Goal: Navigation & Orientation: Find specific page/section

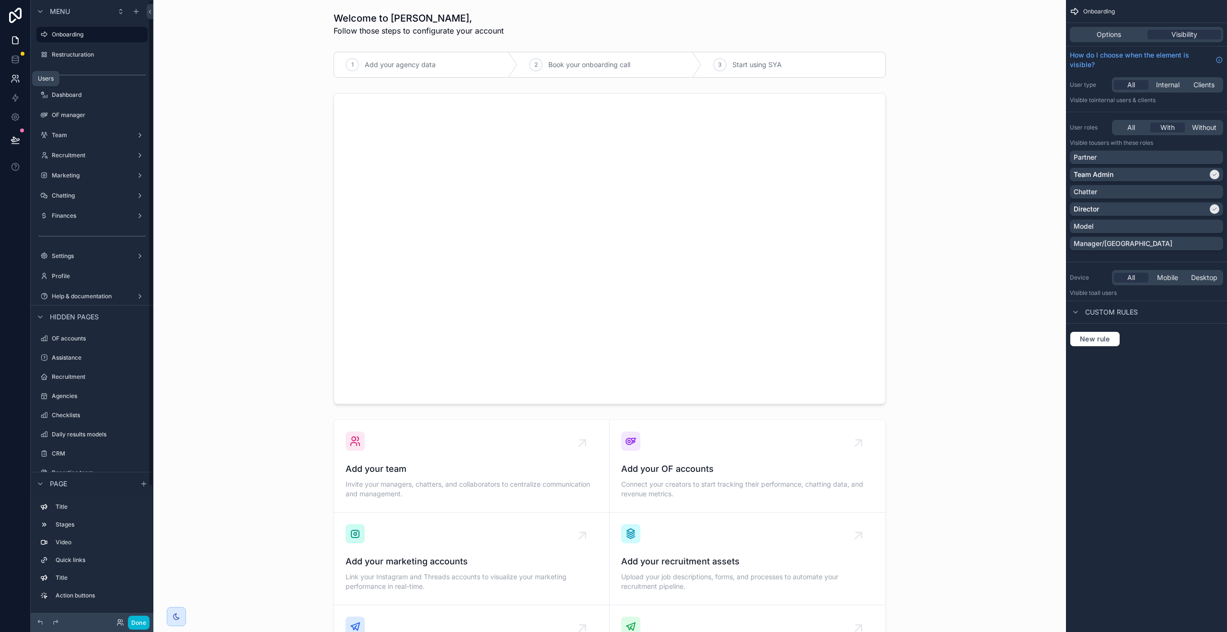
click at [16, 77] on icon at bounding box center [16, 79] width 10 height 10
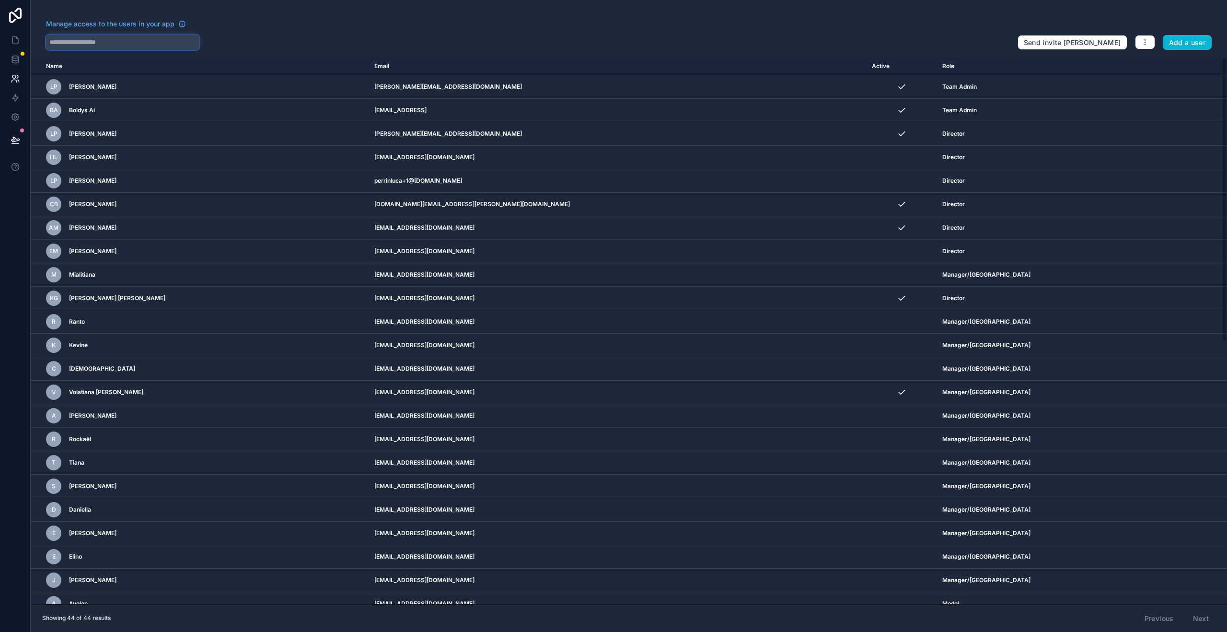
click at [135, 40] on input "text" at bounding box center [122, 42] width 153 height 15
type input "*****"
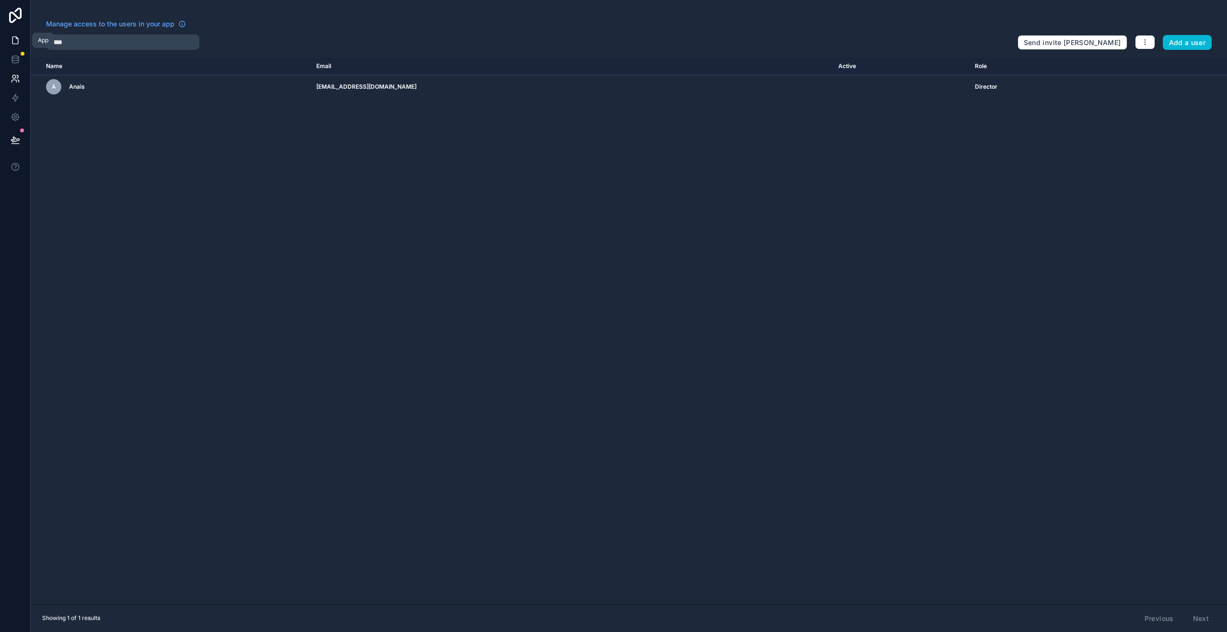
click at [17, 40] on icon at bounding box center [16, 40] width 10 height 10
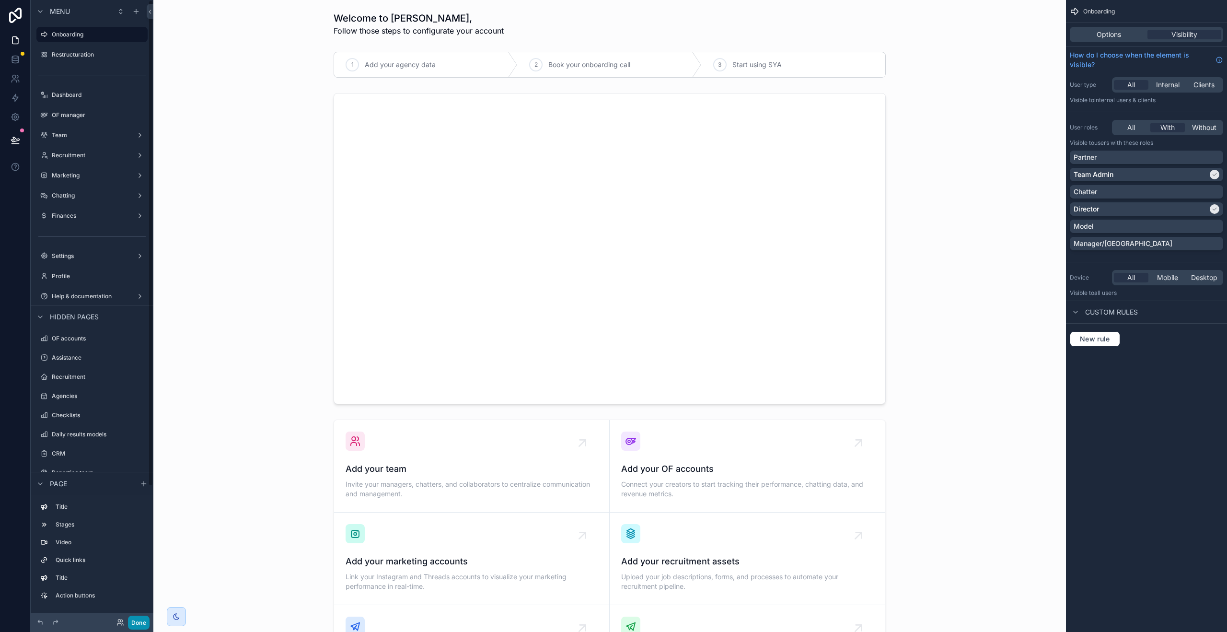
click at [139, 618] on button "Done" at bounding box center [139, 622] width 22 height 14
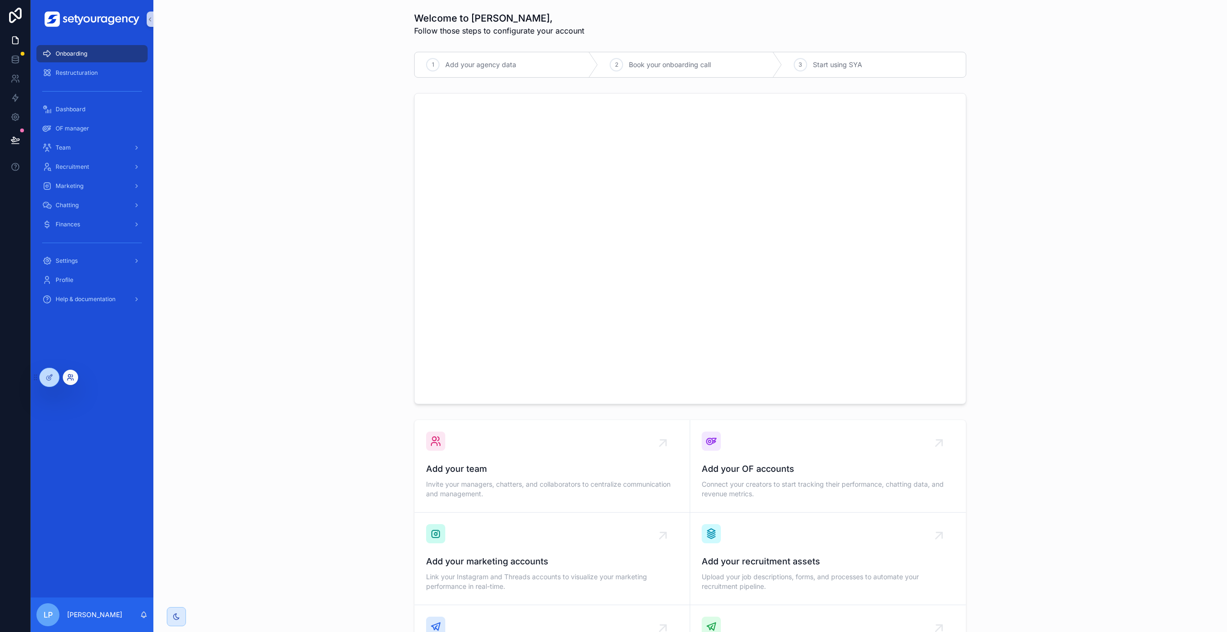
click at [70, 378] on icon at bounding box center [70, 379] width 4 height 2
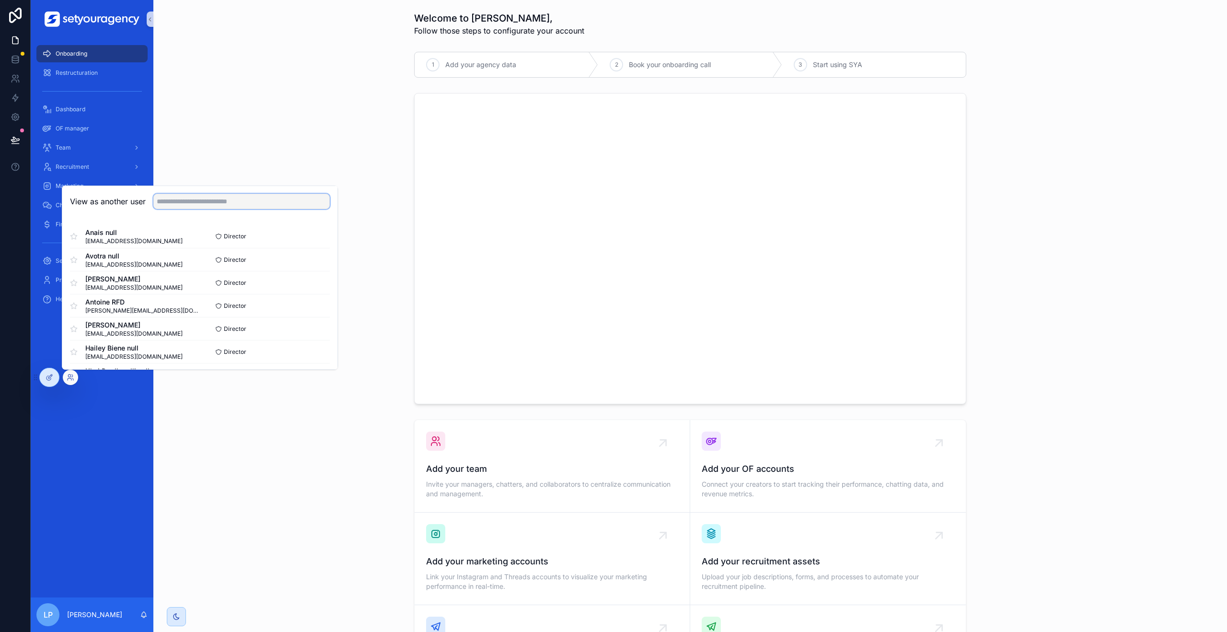
click at [234, 206] on input "text" at bounding box center [241, 201] width 176 height 15
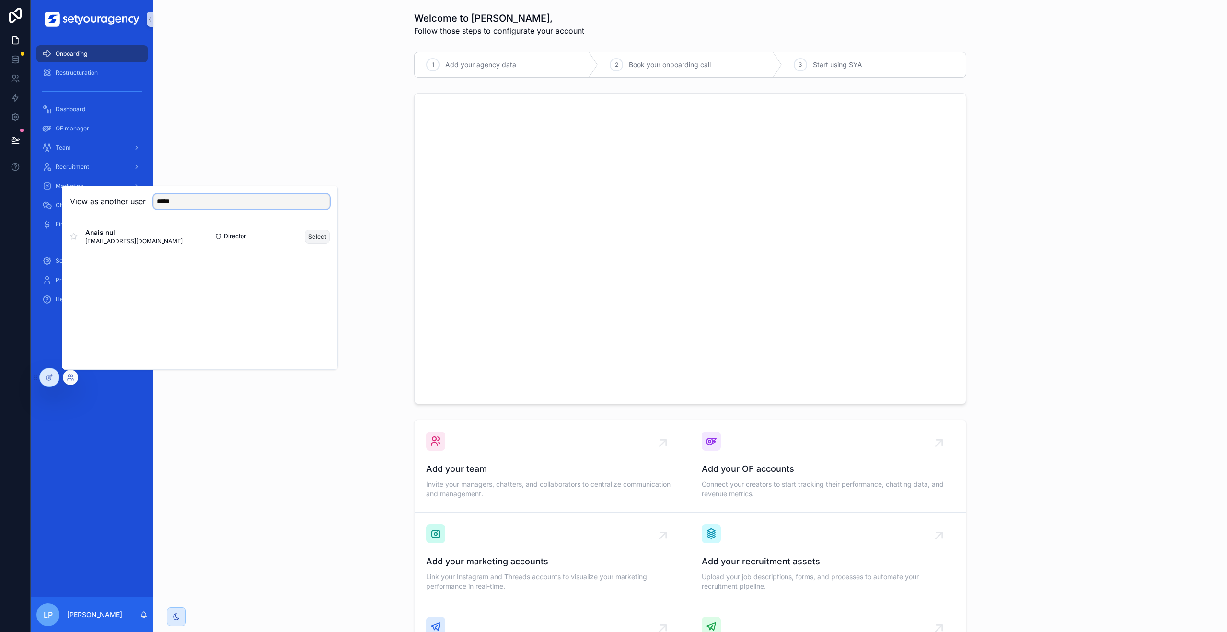
type input "*****"
click at [314, 232] on button "Select" at bounding box center [317, 237] width 25 height 14
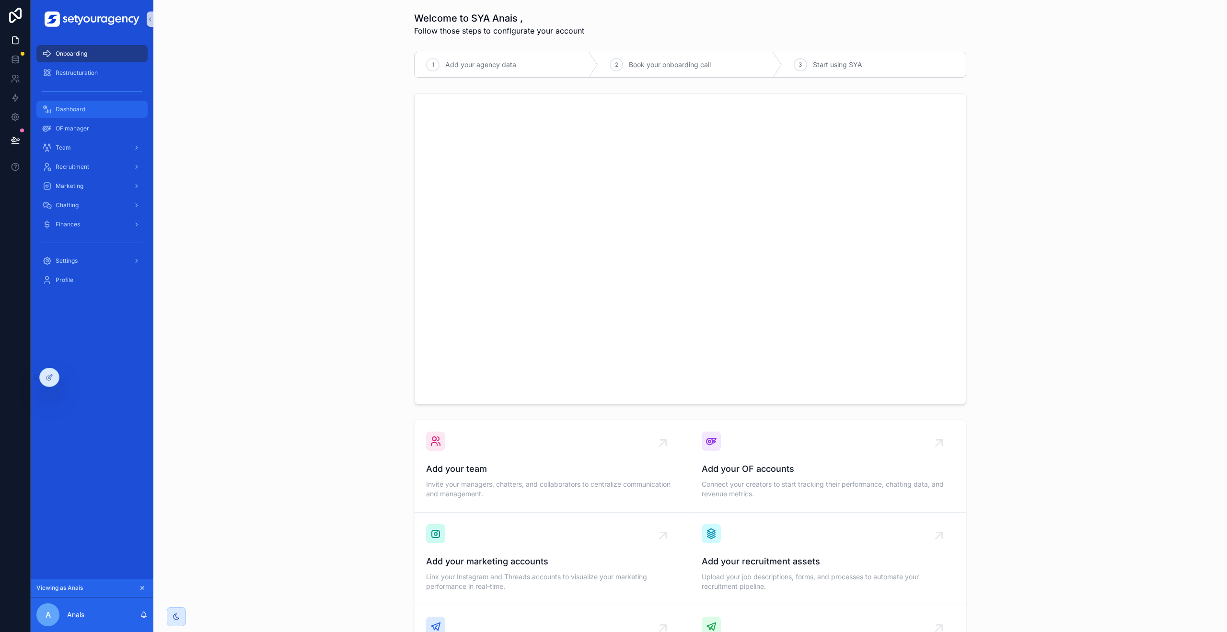
click at [102, 112] on div "Dashboard" at bounding box center [92, 109] width 100 height 15
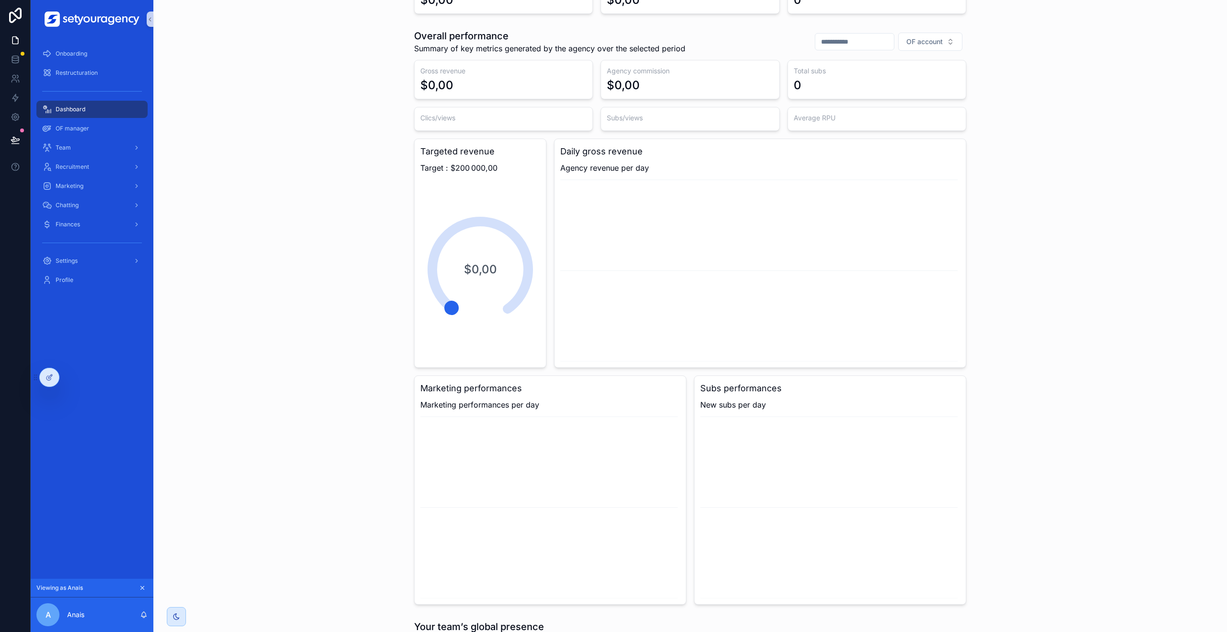
scroll to position [175, 0]
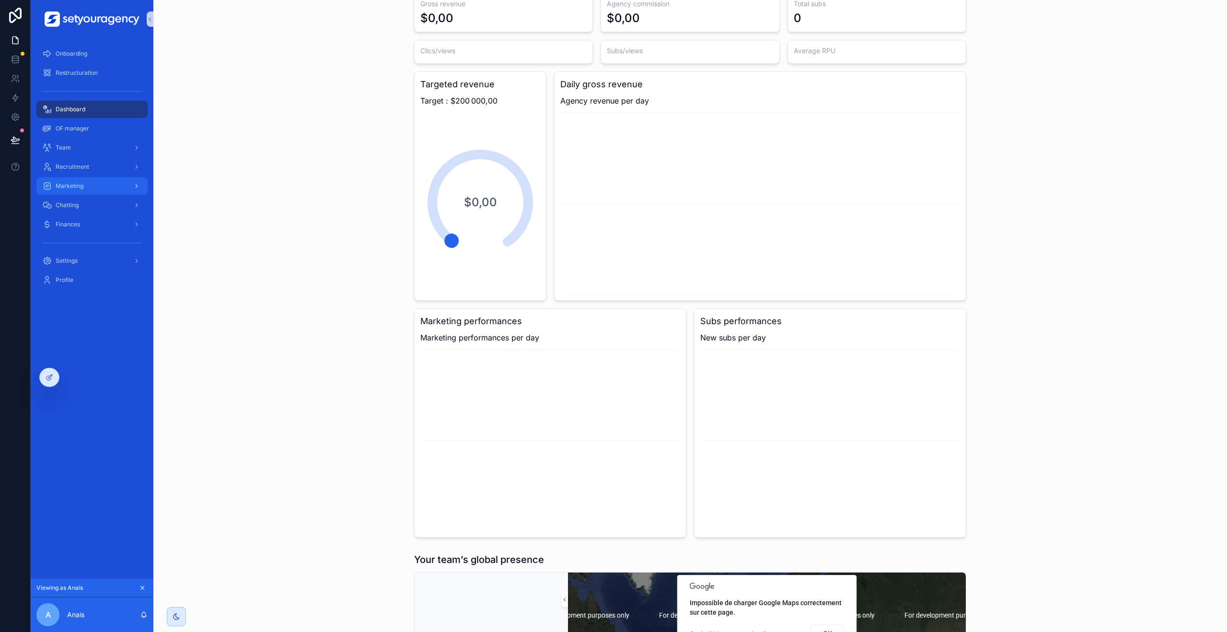
click at [99, 178] on div "Marketing" at bounding box center [92, 185] width 100 height 15
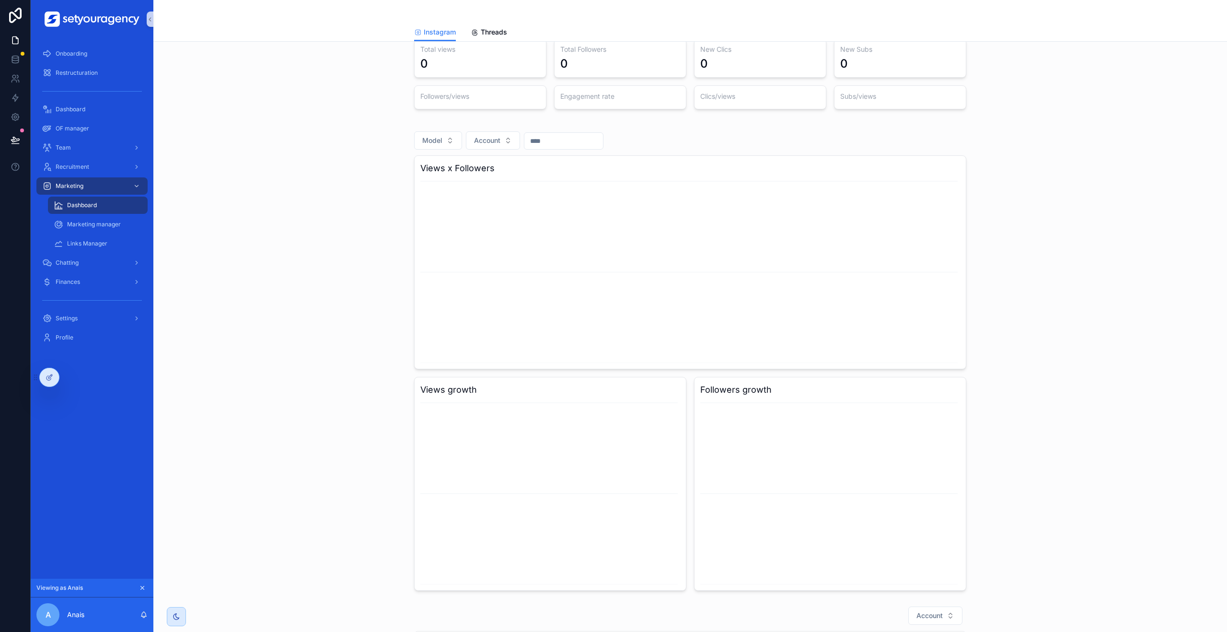
scroll to position [122, 0]
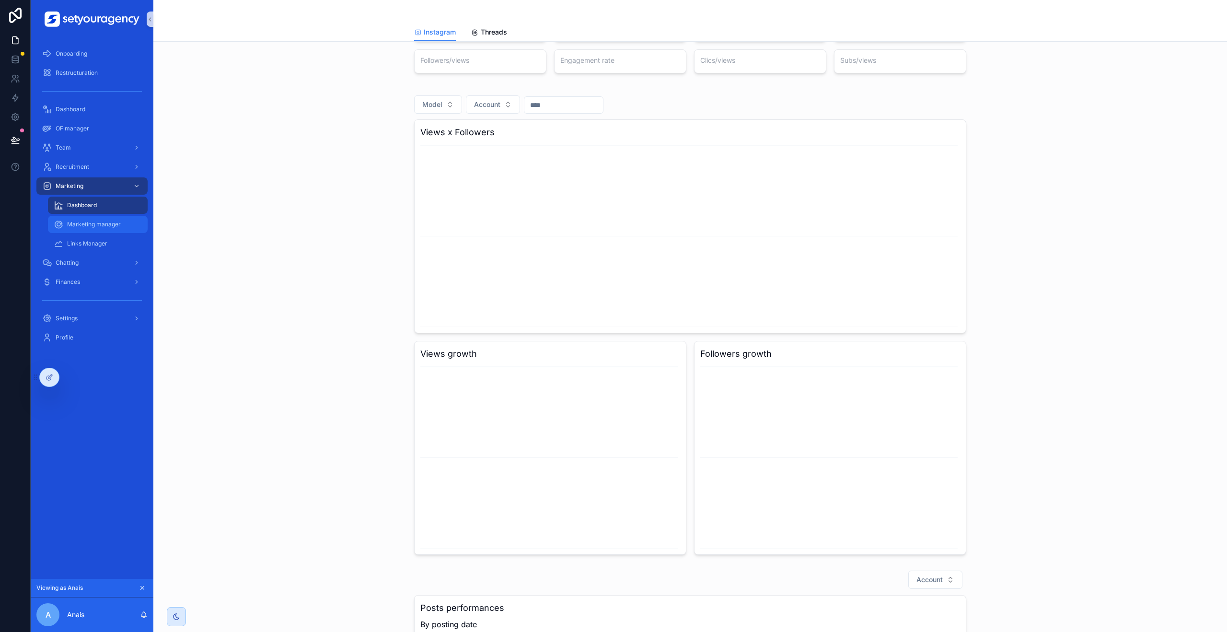
click at [110, 227] on span "Marketing manager" at bounding box center [94, 224] width 54 height 8
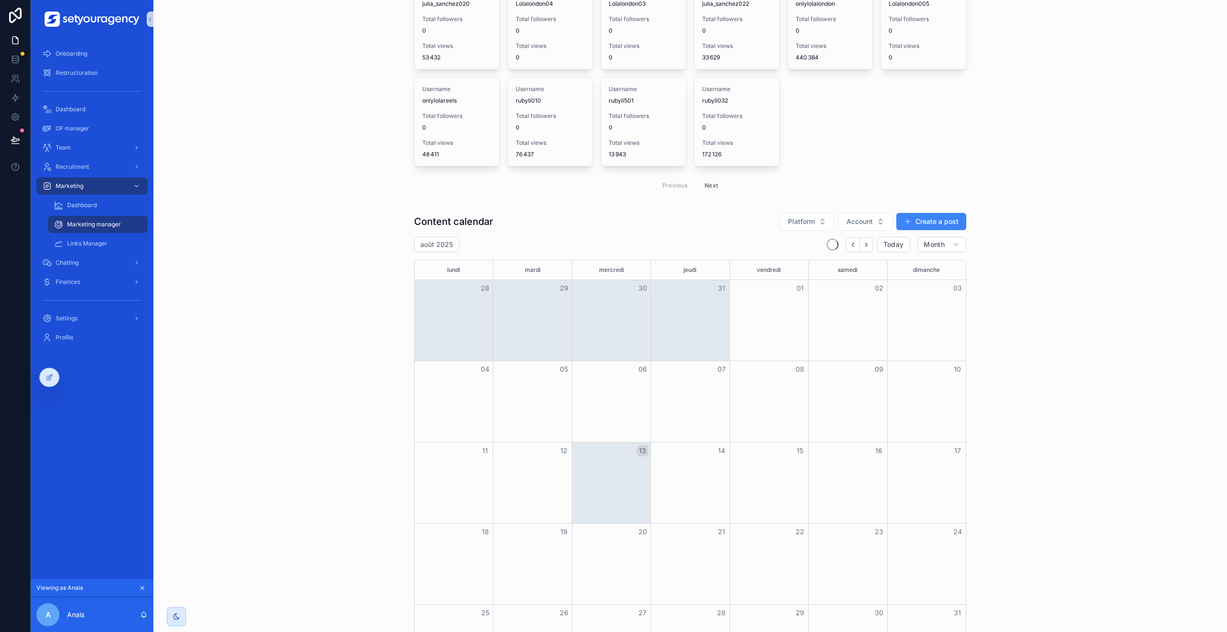
scroll to position [348, 0]
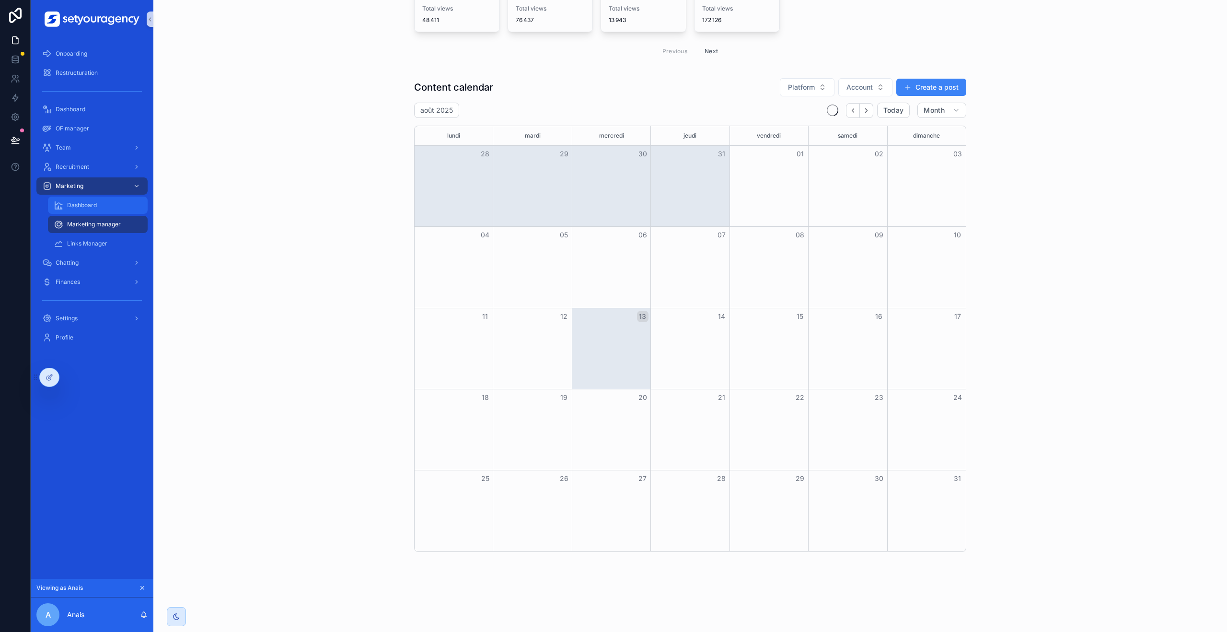
click at [121, 206] on div "Dashboard" at bounding box center [98, 204] width 88 height 15
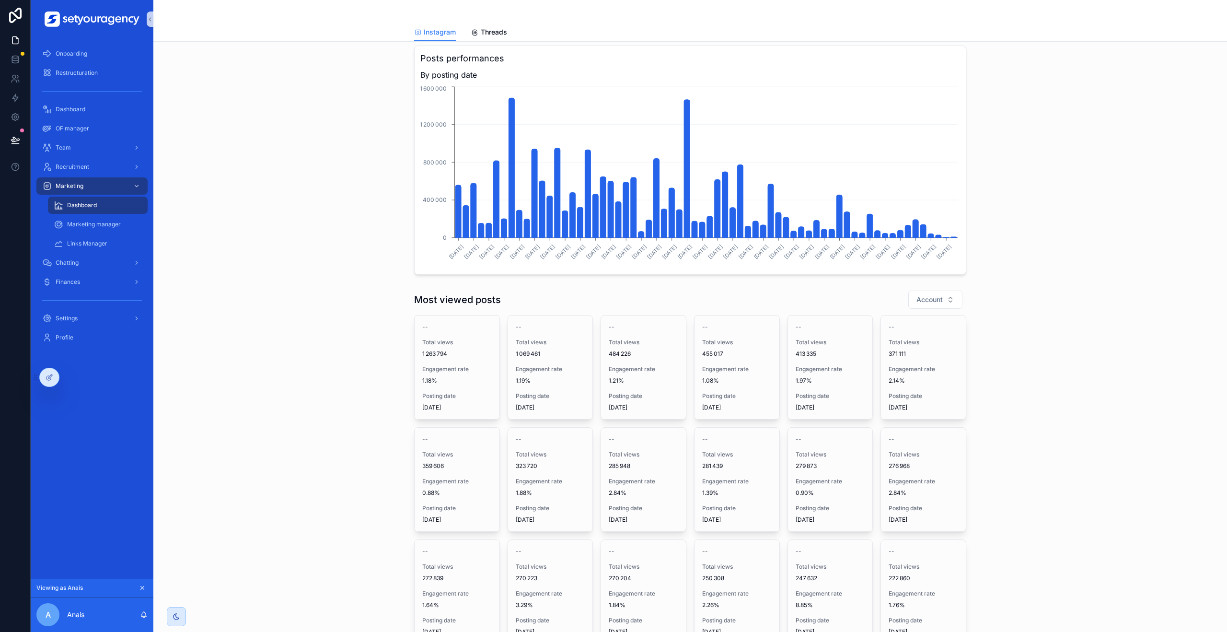
scroll to position [540, 0]
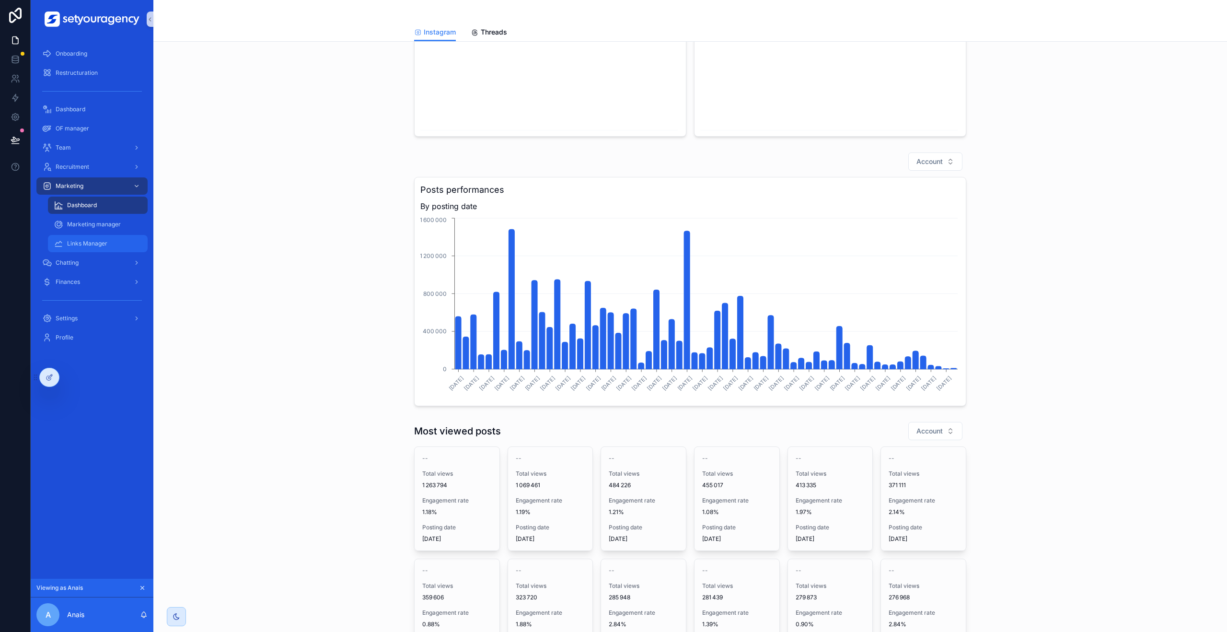
click at [105, 241] on span "Links Manager" at bounding box center [87, 244] width 40 height 8
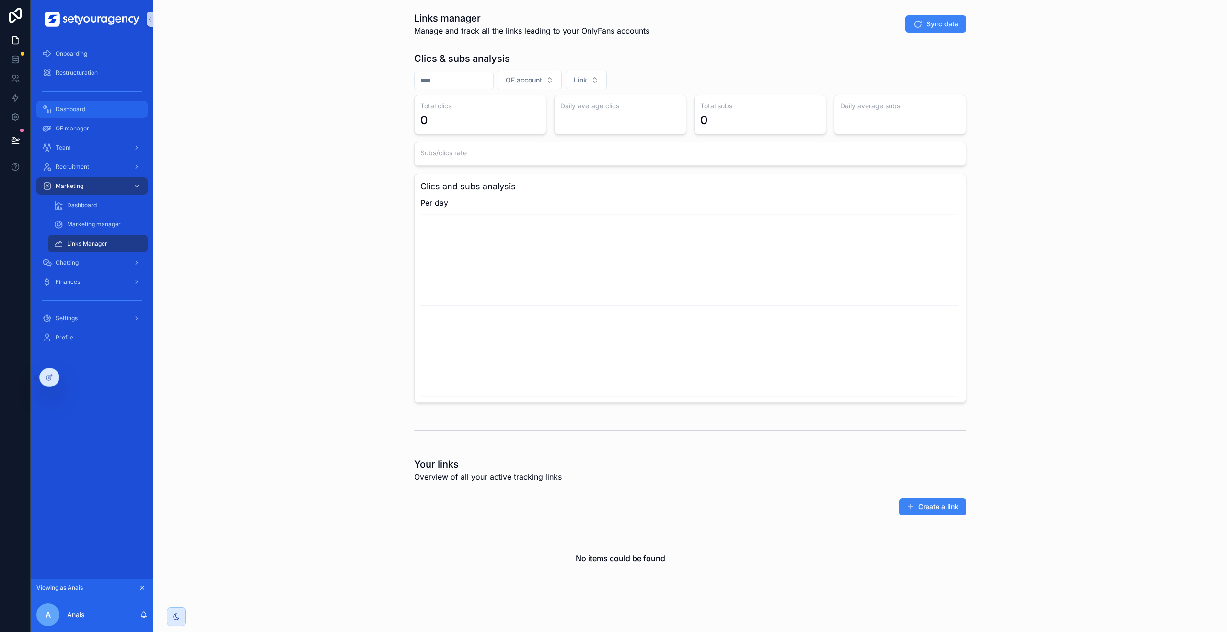
click at [80, 104] on div "Dashboard" at bounding box center [92, 109] width 100 height 15
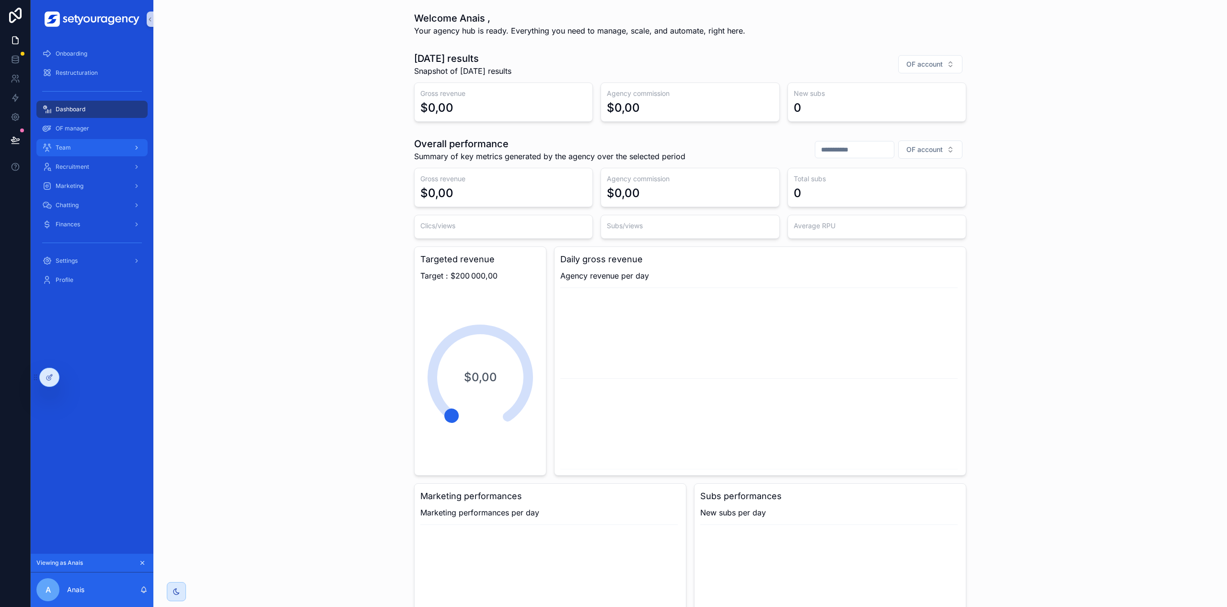
click at [89, 147] on div "Team" at bounding box center [92, 147] width 100 height 15
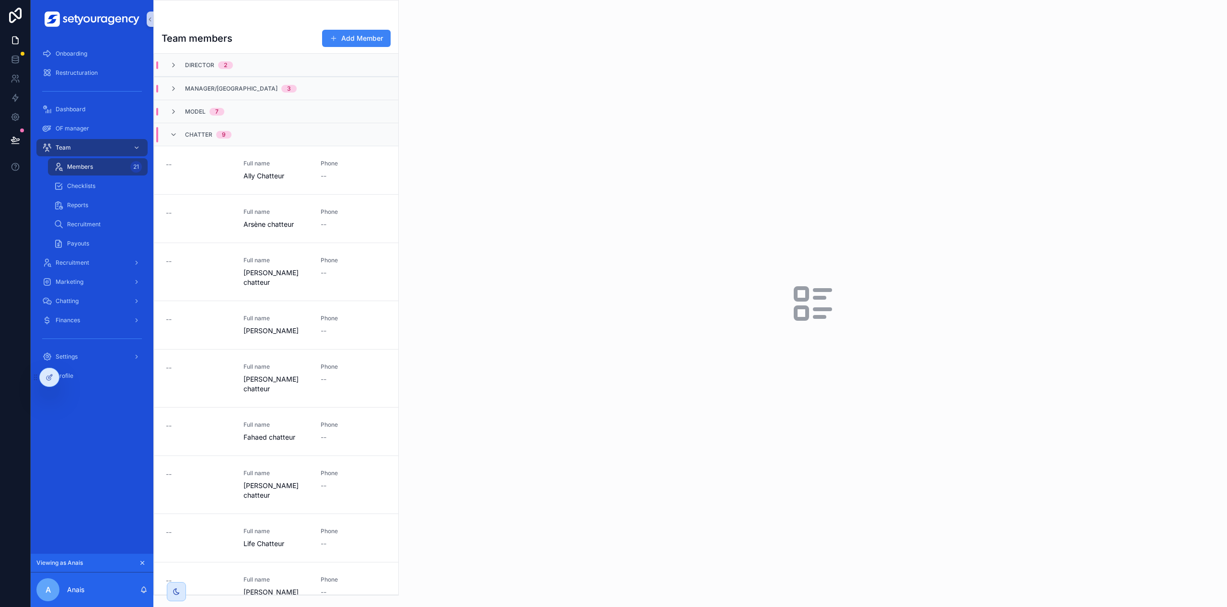
click at [240, 71] on div "Director 2" at bounding box center [276, 65] width 244 height 23
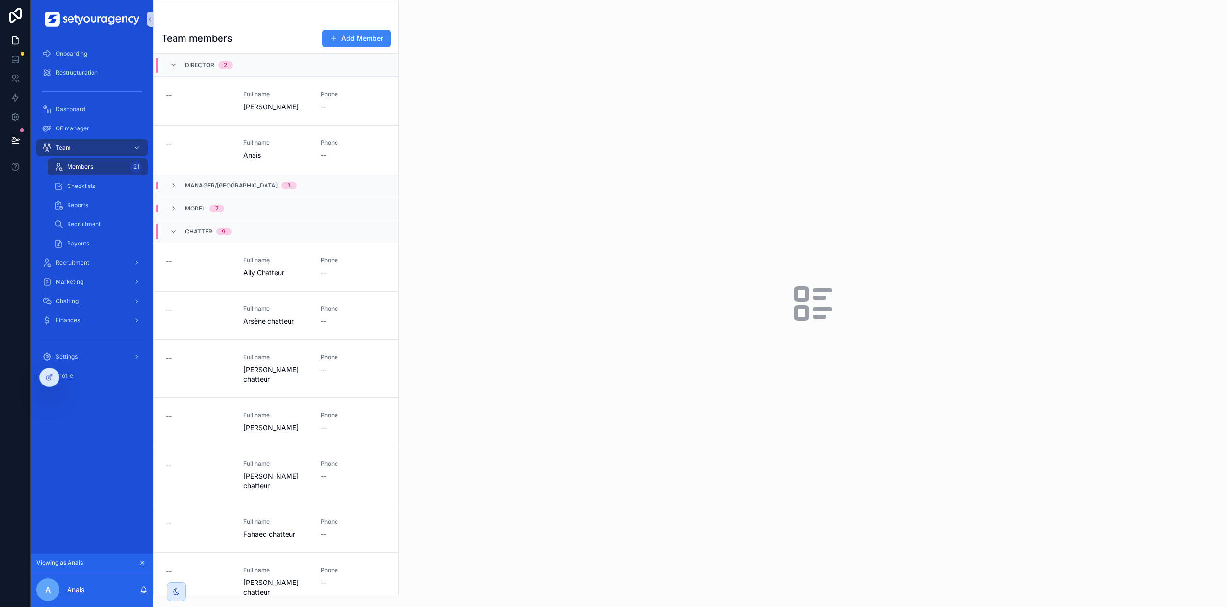
click at [268, 180] on div "Manager/VA 3" at bounding box center [276, 185] width 244 height 23
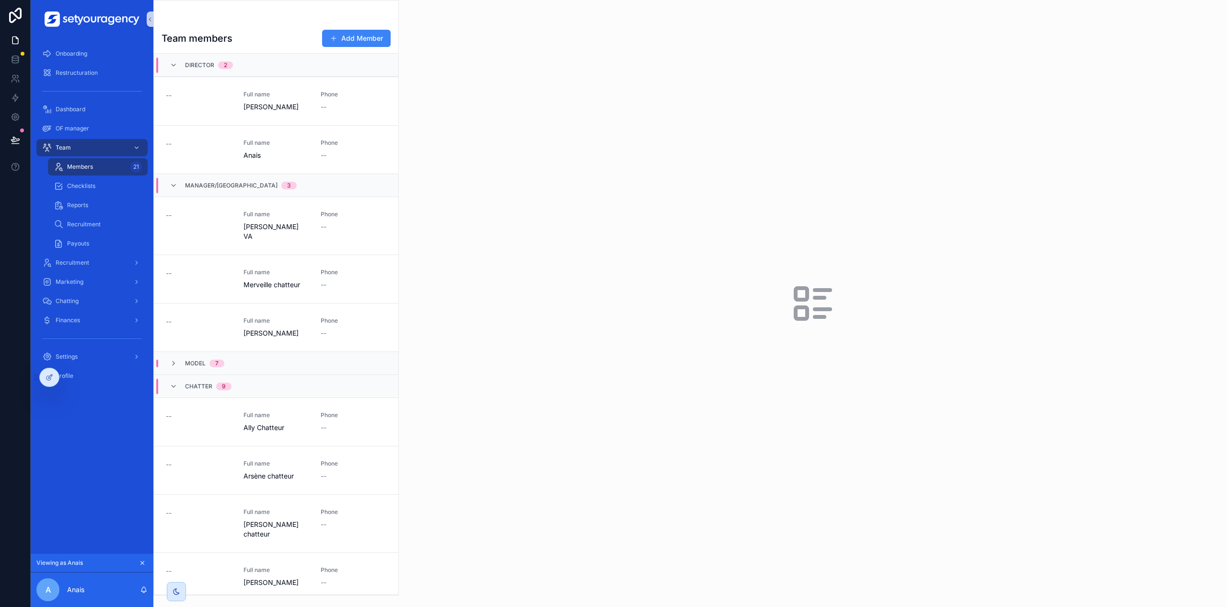
click at [235, 351] on div "Model 7" at bounding box center [276, 362] width 244 height 23
click at [310, 238] on link "-- Full name [PERSON_NAME] VA Phone --" at bounding box center [276, 226] width 244 height 58
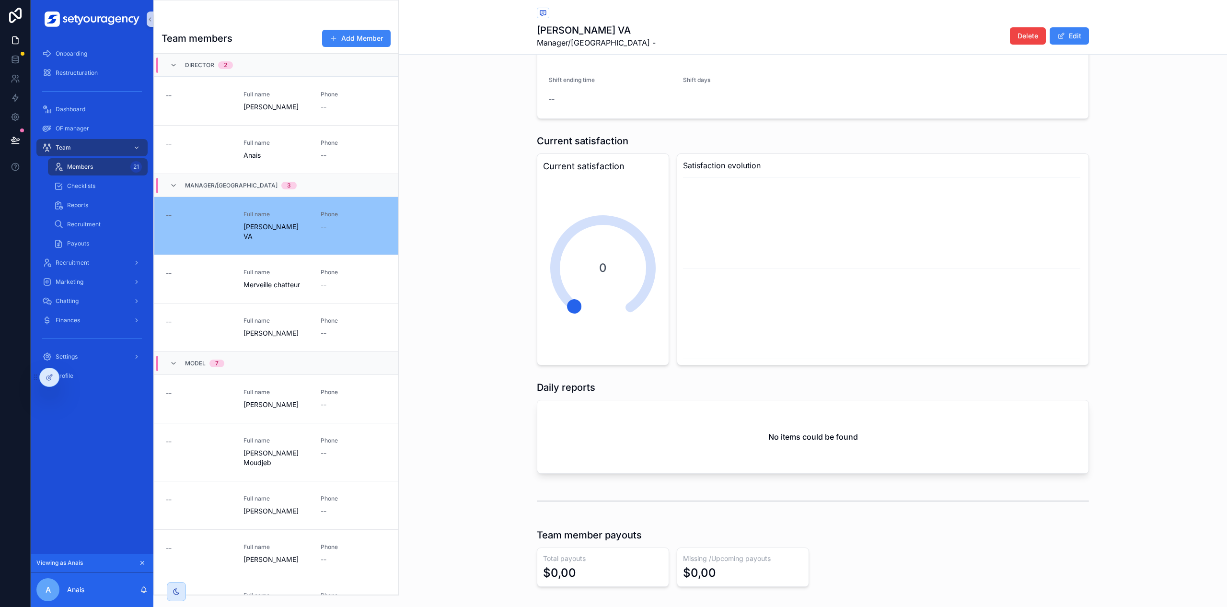
scroll to position [301, 0]
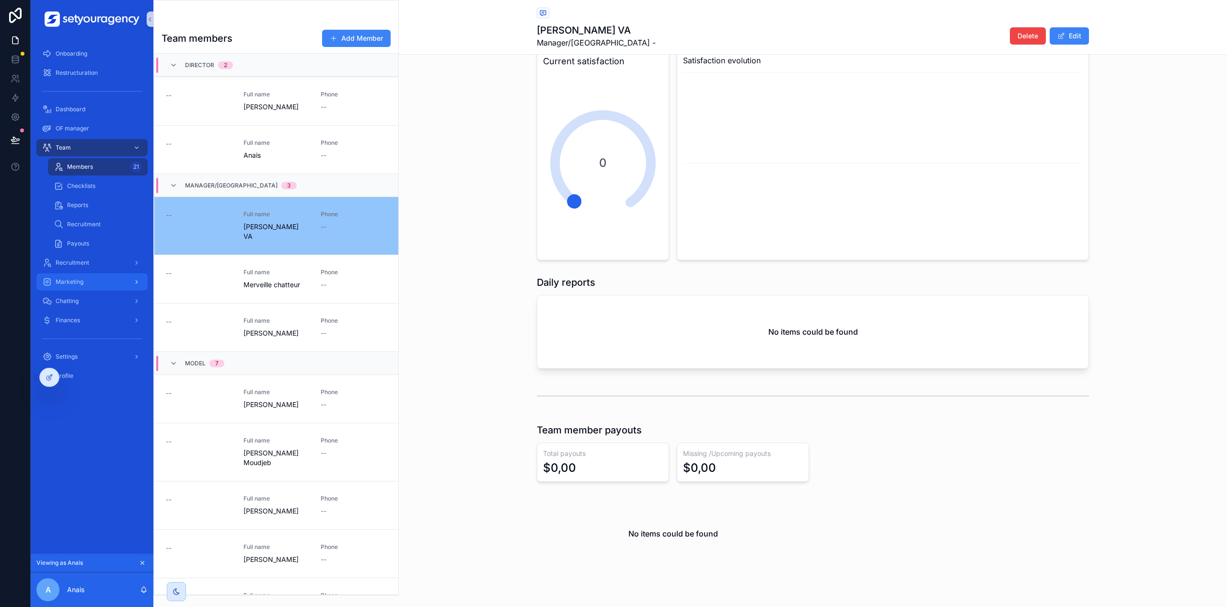
click at [91, 279] on div "Marketing" at bounding box center [92, 281] width 100 height 15
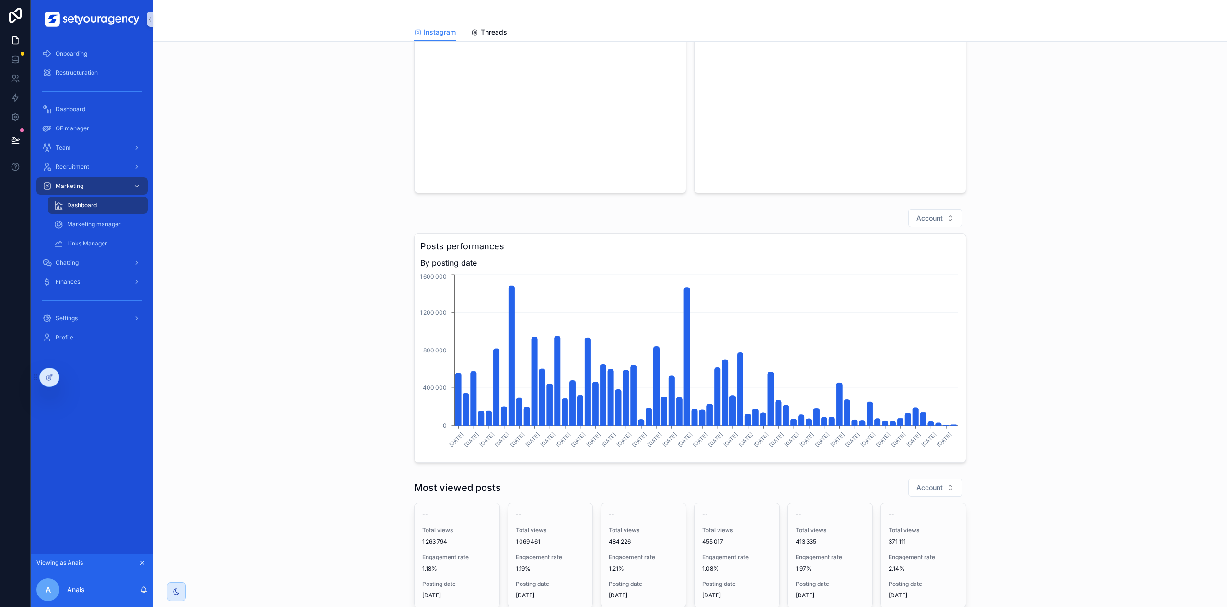
scroll to position [533, 0]
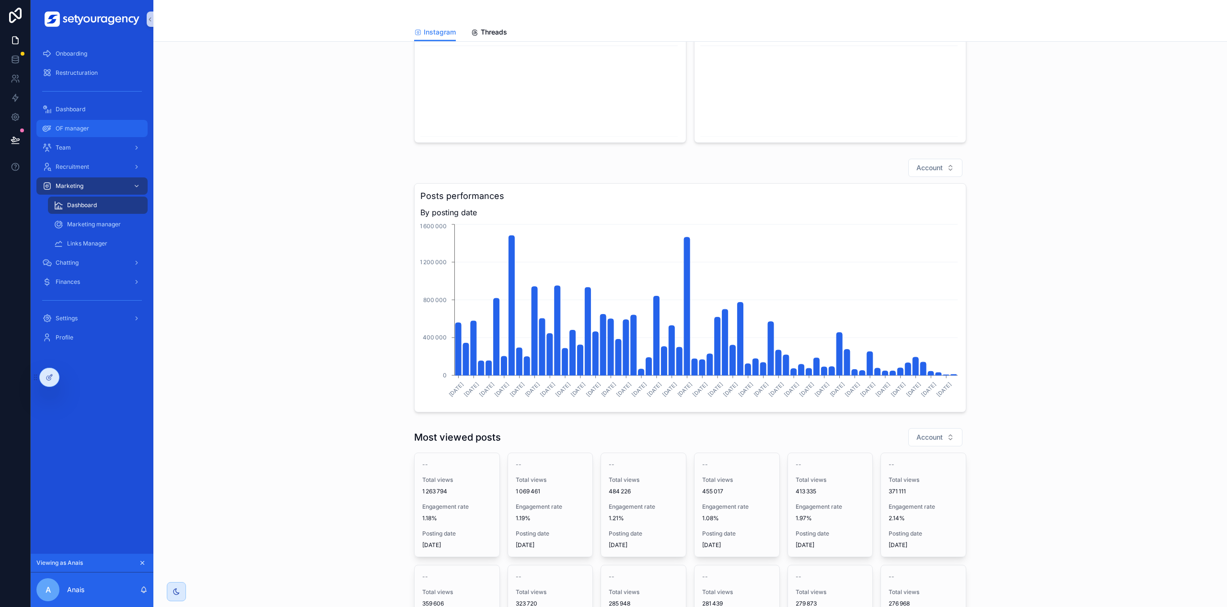
click at [83, 124] on div "OF manager" at bounding box center [92, 128] width 100 height 15
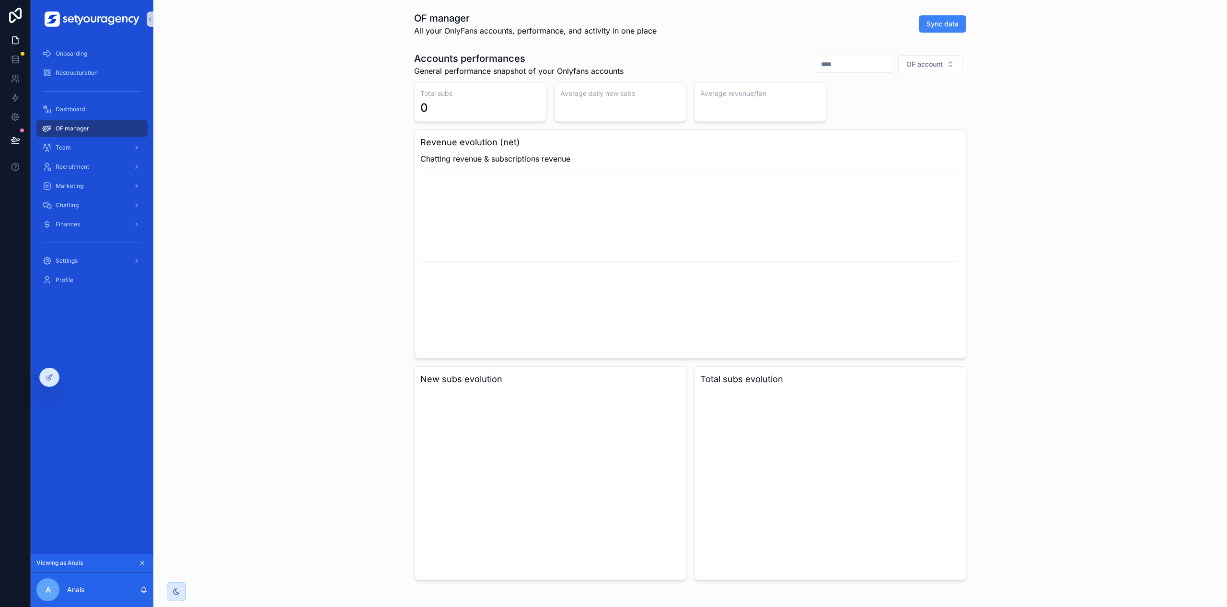
scroll to position [212, 0]
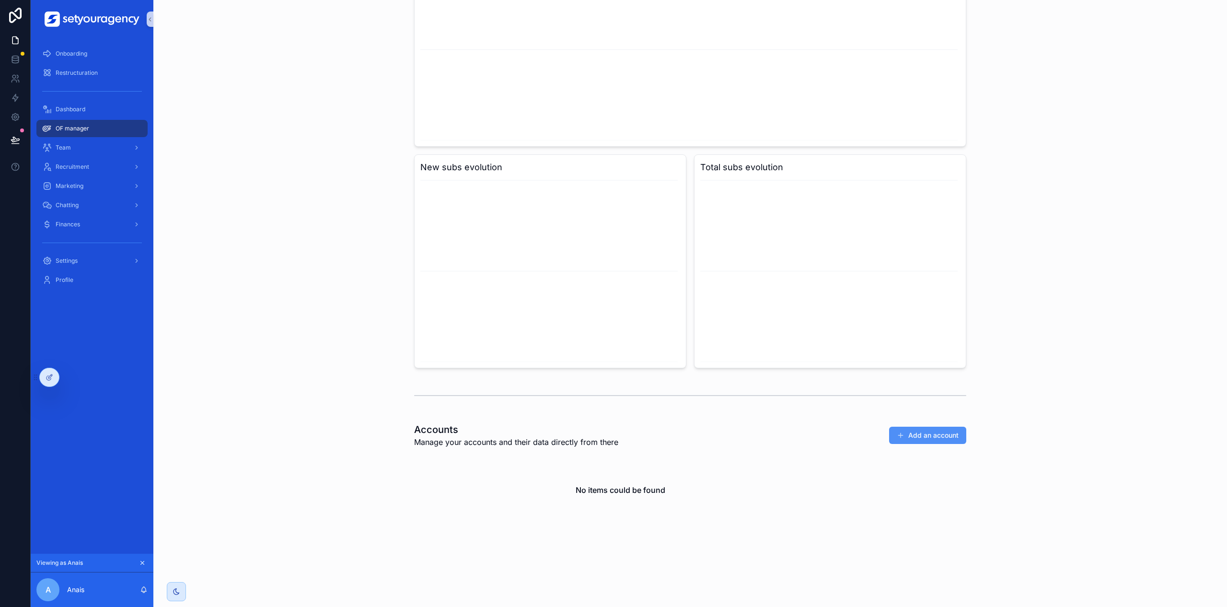
click at [931, 438] on button "Add an account" at bounding box center [927, 435] width 77 height 17
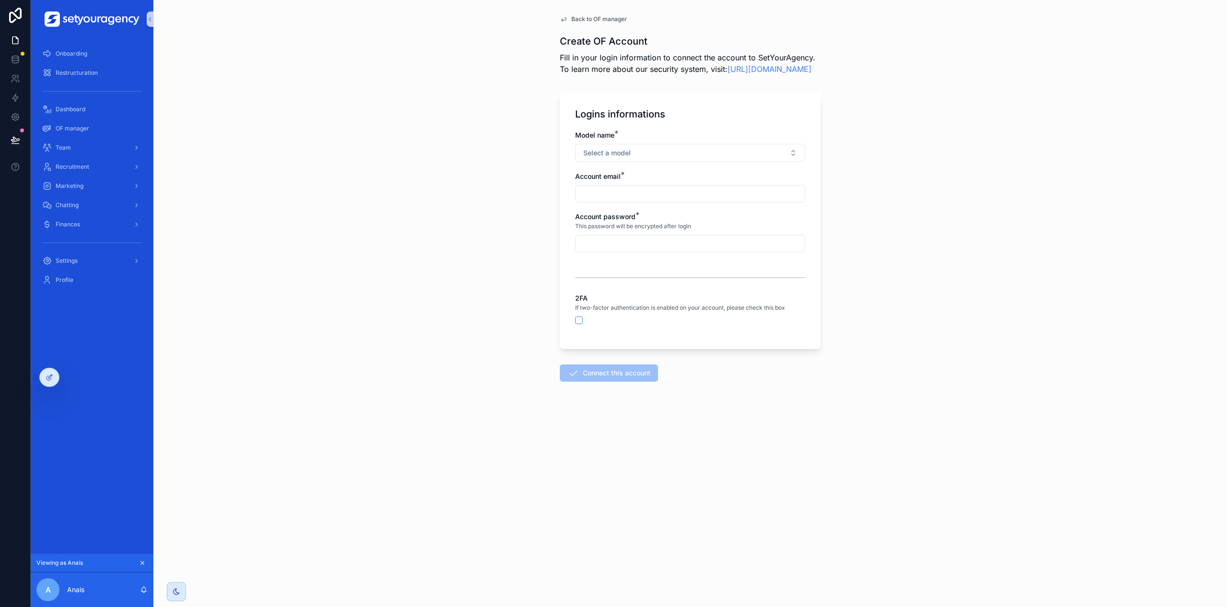
click at [598, 151] on div "Model name * Select a model" at bounding box center [690, 146] width 230 height 32
click at [603, 162] on button "Select a model" at bounding box center [690, 153] width 230 height 18
click at [509, 199] on div "Back to OF manager Create OF Account Fill in your login information to connect …" at bounding box center [690, 303] width 1074 height 607
click at [607, 252] on div "scrollable content" at bounding box center [690, 243] width 230 height 17
drag, startPoint x: 576, startPoint y: 310, endPoint x: 603, endPoint y: 310, distance: 27.8
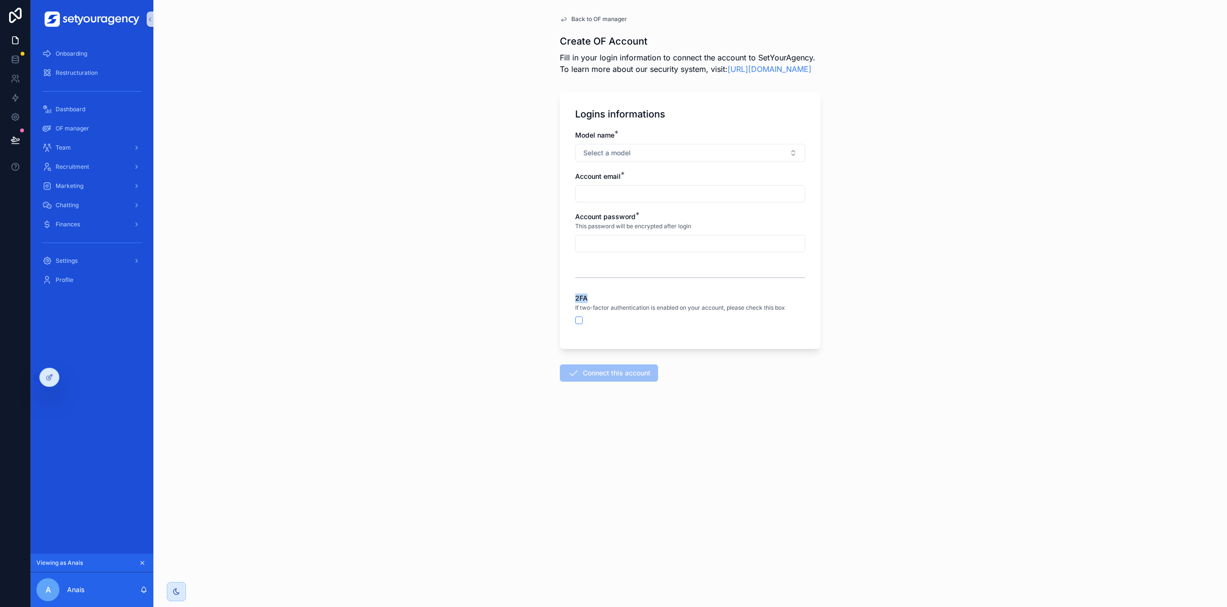
click at [603, 303] on div "2FA" at bounding box center [690, 298] width 230 height 10
click at [294, 48] on div "Back to OF manager Create OF Account Fill in your login information to connect …" at bounding box center [690, 303] width 1074 height 607
click at [91, 181] on div "Marketing" at bounding box center [92, 185] width 100 height 15
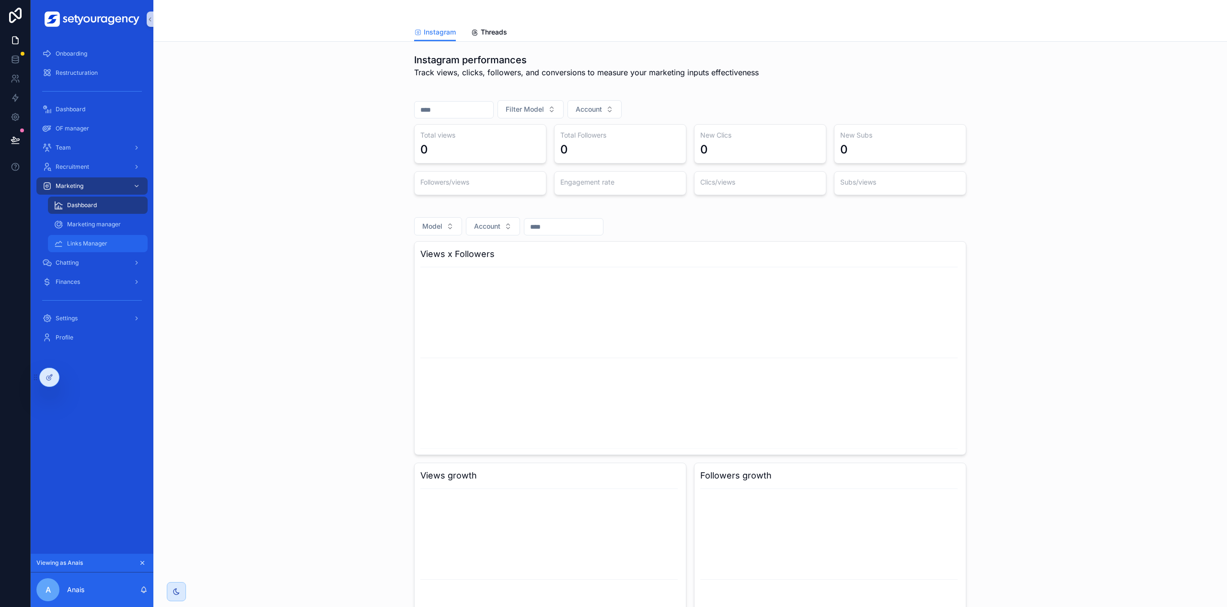
click at [100, 238] on div "Links Manager" at bounding box center [98, 243] width 88 height 15
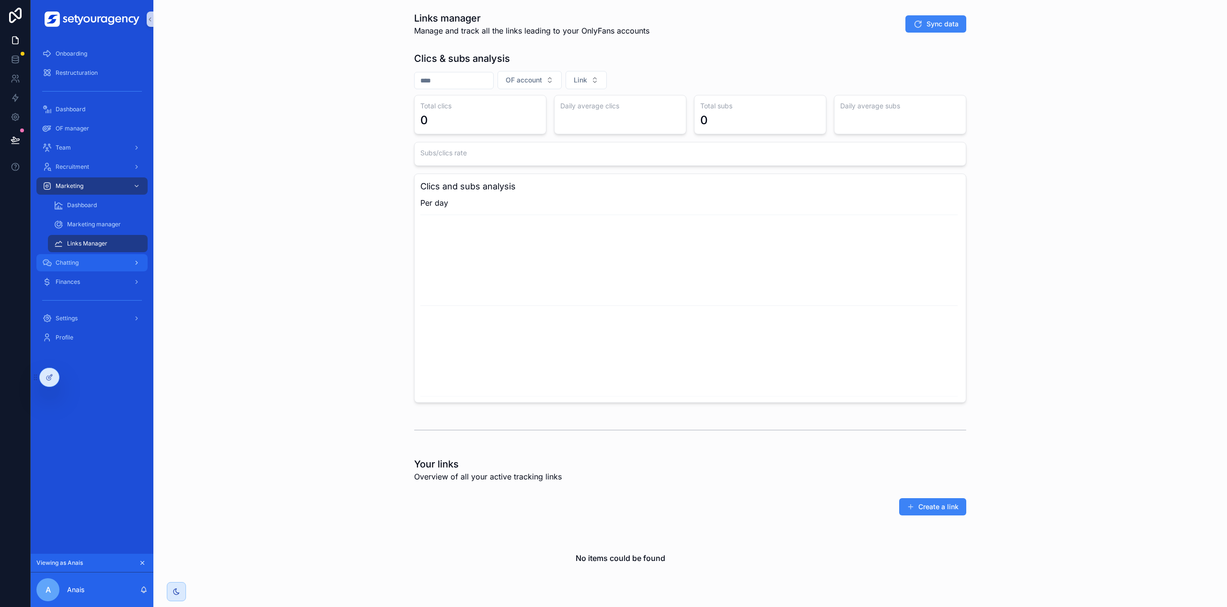
click at [122, 267] on div "Chatting" at bounding box center [92, 262] width 100 height 15
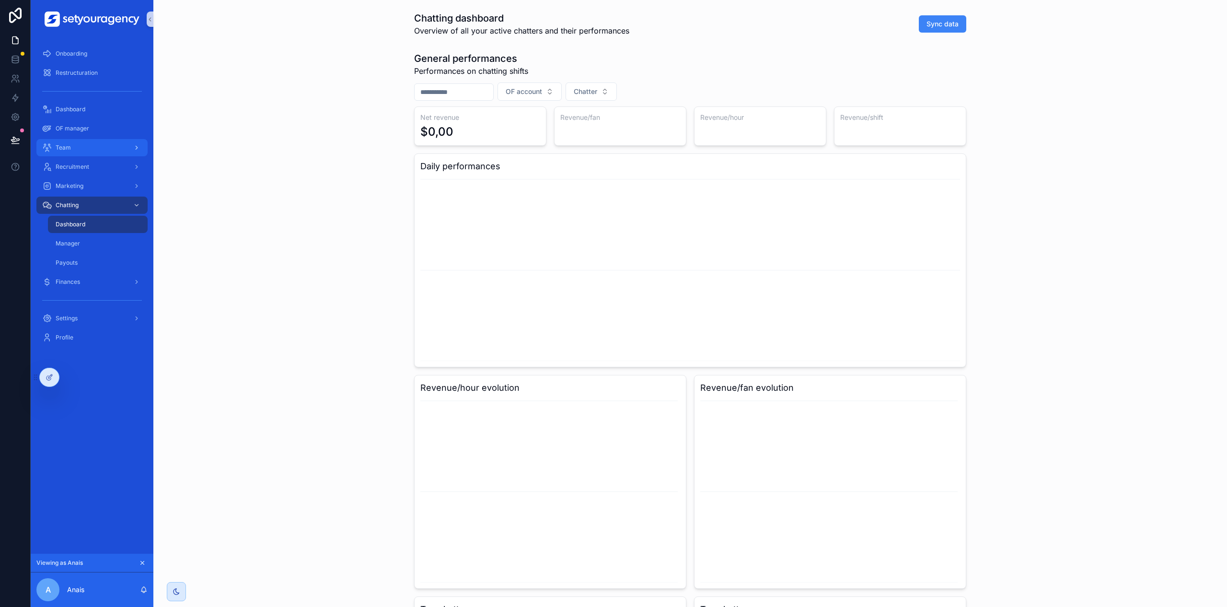
click at [98, 148] on div "Team" at bounding box center [92, 147] width 100 height 15
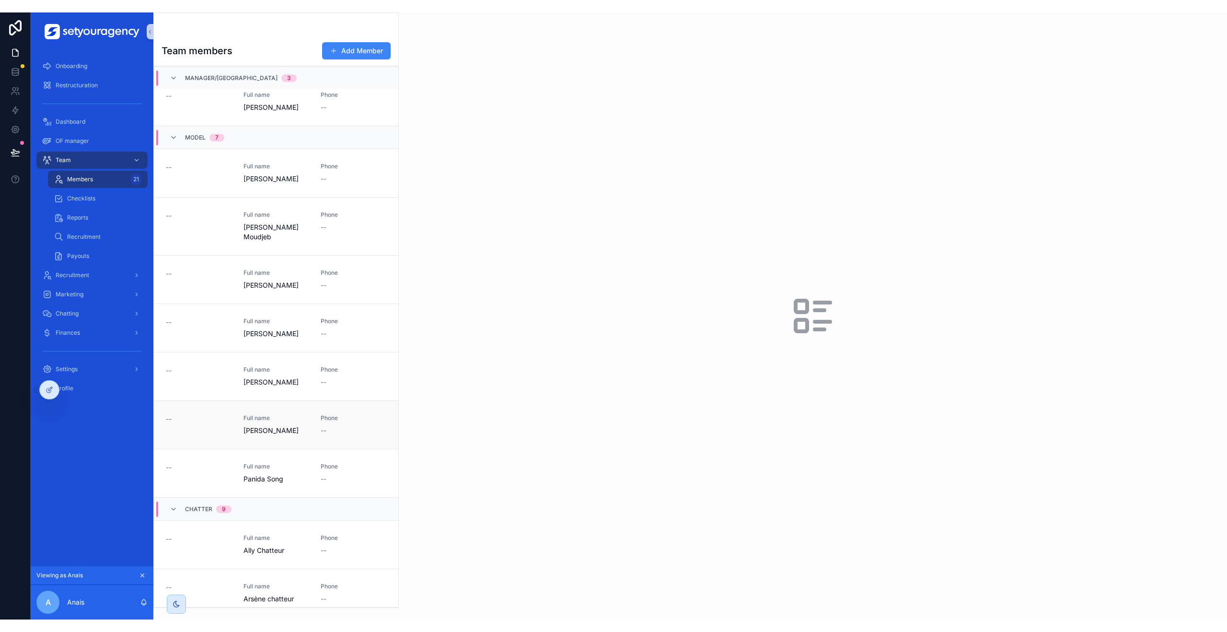
scroll to position [564, 0]
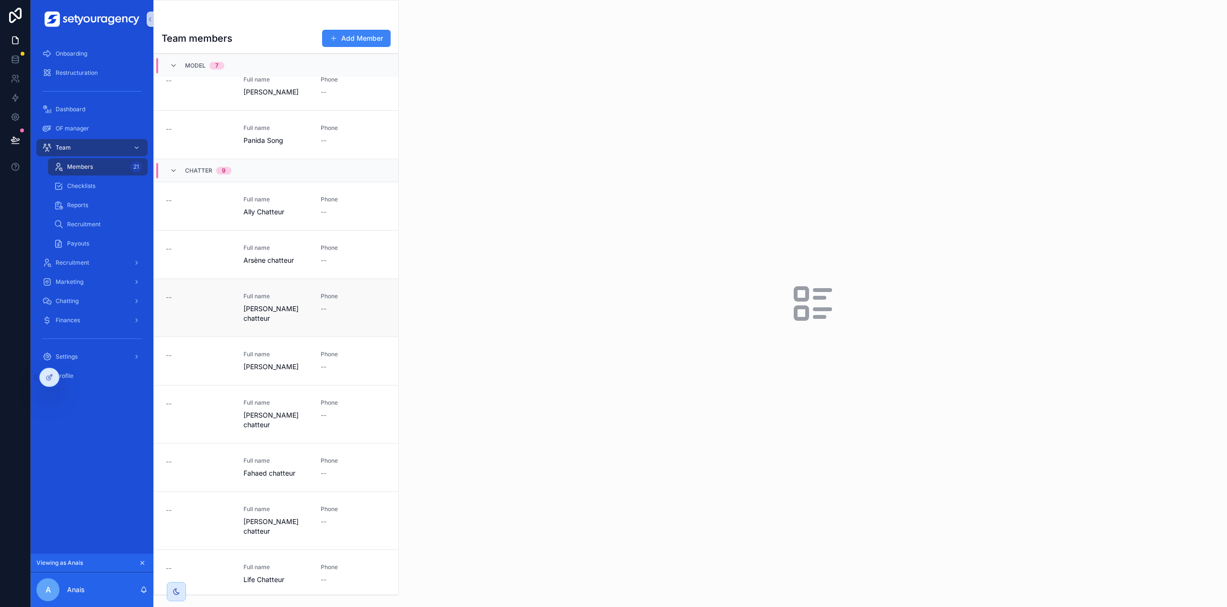
click at [296, 278] on link "-- Full name [PERSON_NAME] Phone --" at bounding box center [276, 307] width 244 height 58
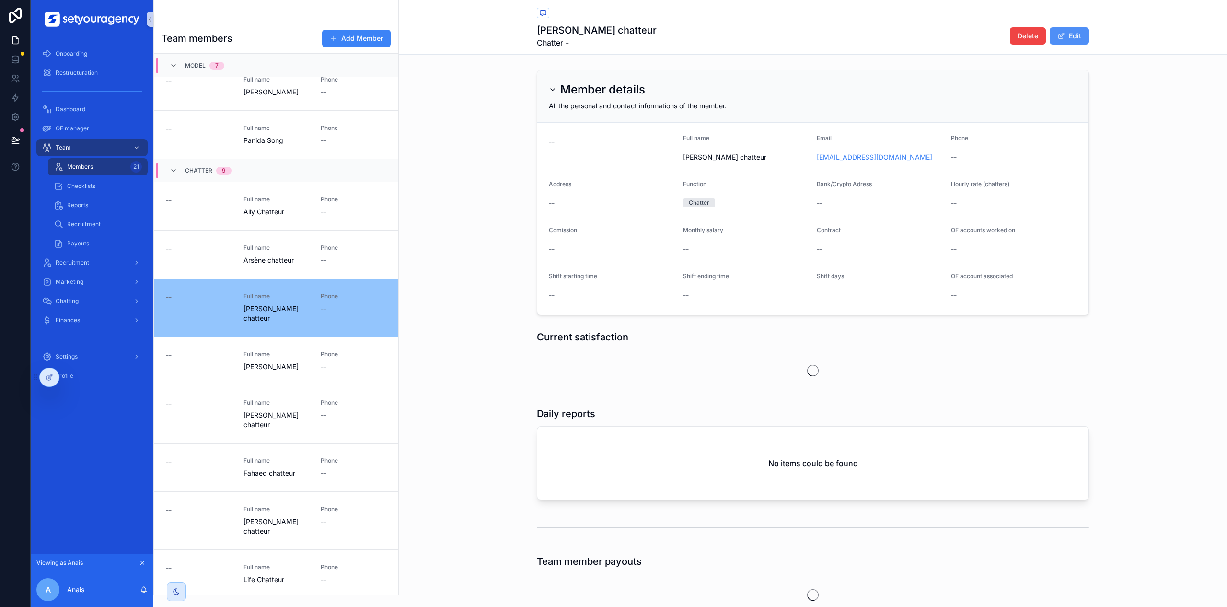
click at [1062, 41] on button "Edit" at bounding box center [1069, 35] width 39 height 17
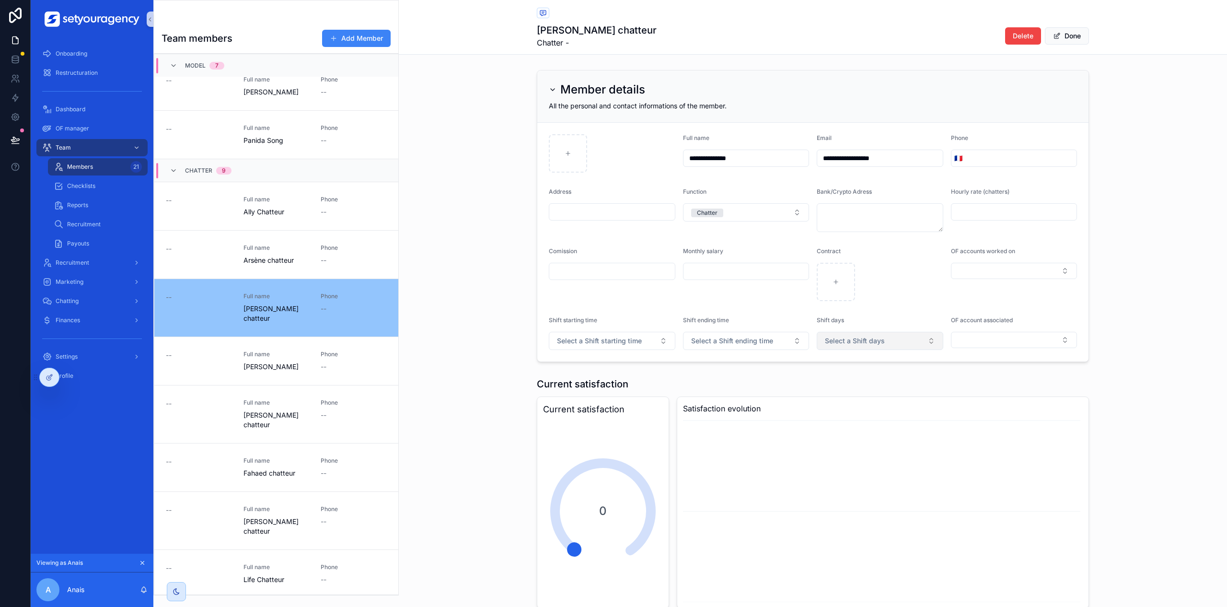
click at [853, 337] on span "Select a Shift days" at bounding box center [855, 341] width 60 height 10
click at [615, 337] on span "Select a Shift starting time" at bounding box center [599, 341] width 85 height 10
click at [752, 278] on input "scrollable content" at bounding box center [747, 271] width 126 height 13
click at [948, 303] on form "**********" at bounding box center [812, 242] width 551 height 239
click at [973, 332] on button "Select Button" at bounding box center [1014, 340] width 127 height 16
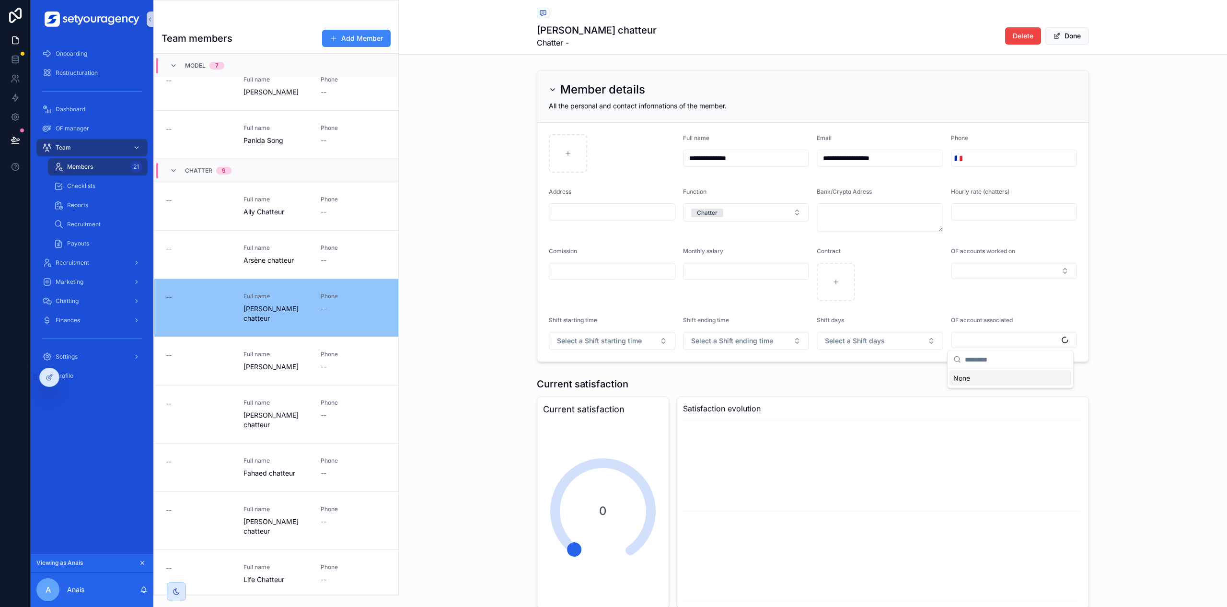
click at [1028, 313] on form "**********" at bounding box center [812, 242] width 551 height 239
click at [926, 294] on div "scrollable content" at bounding box center [880, 282] width 127 height 38
click at [66, 129] on span "OF manager" at bounding box center [73, 129] width 34 height 8
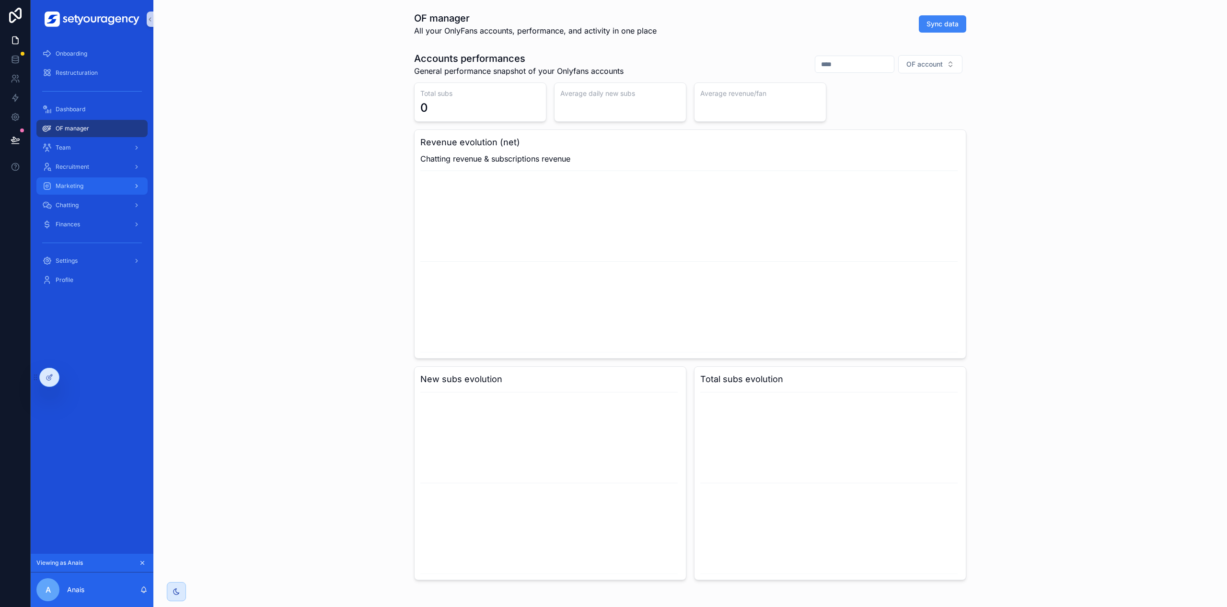
click at [84, 185] on div "Marketing" at bounding box center [92, 185] width 100 height 15
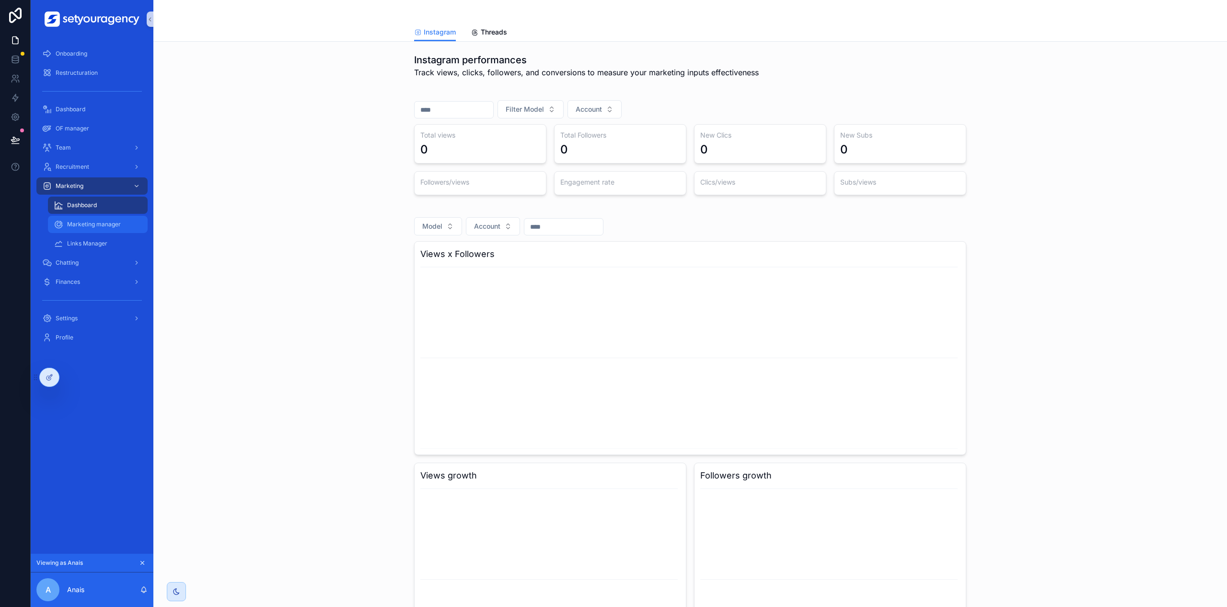
click at [95, 220] on div "Marketing manager" at bounding box center [98, 224] width 88 height 15
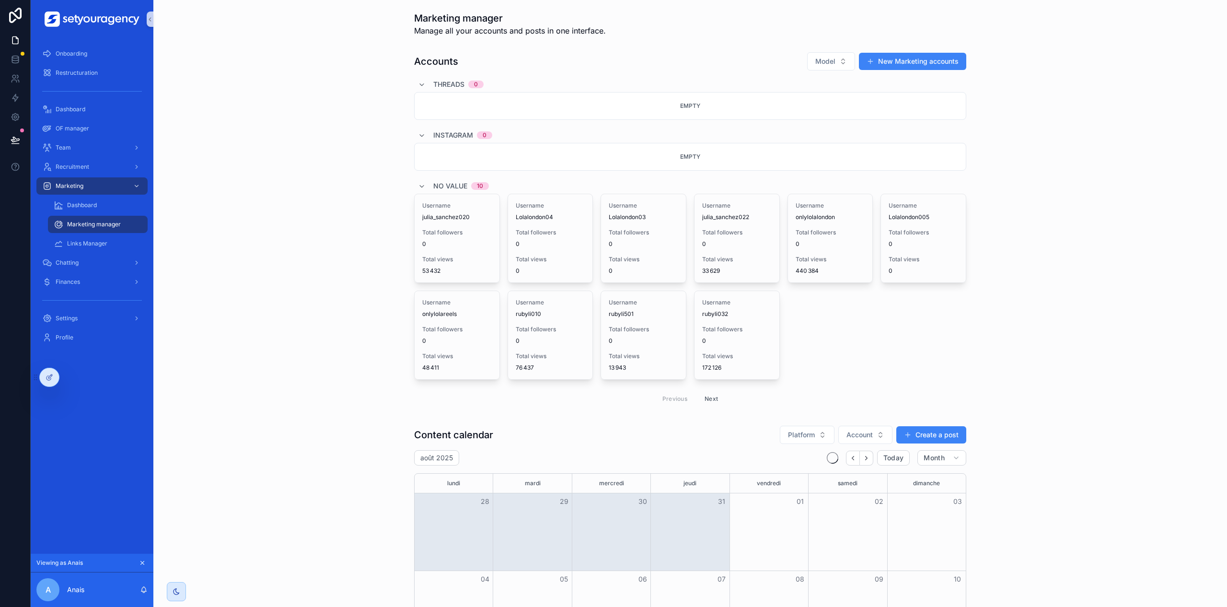
click at [704, 399] on button "Next" at bounding box center [711, 398] width 27 height 15
click at [703, 398] on button "Next" at bounding box center [711, 398] width 27 height 15
click at [884, 64] on button "New Marketing accounts" at bounding box center [912, 61] width 107 height 17
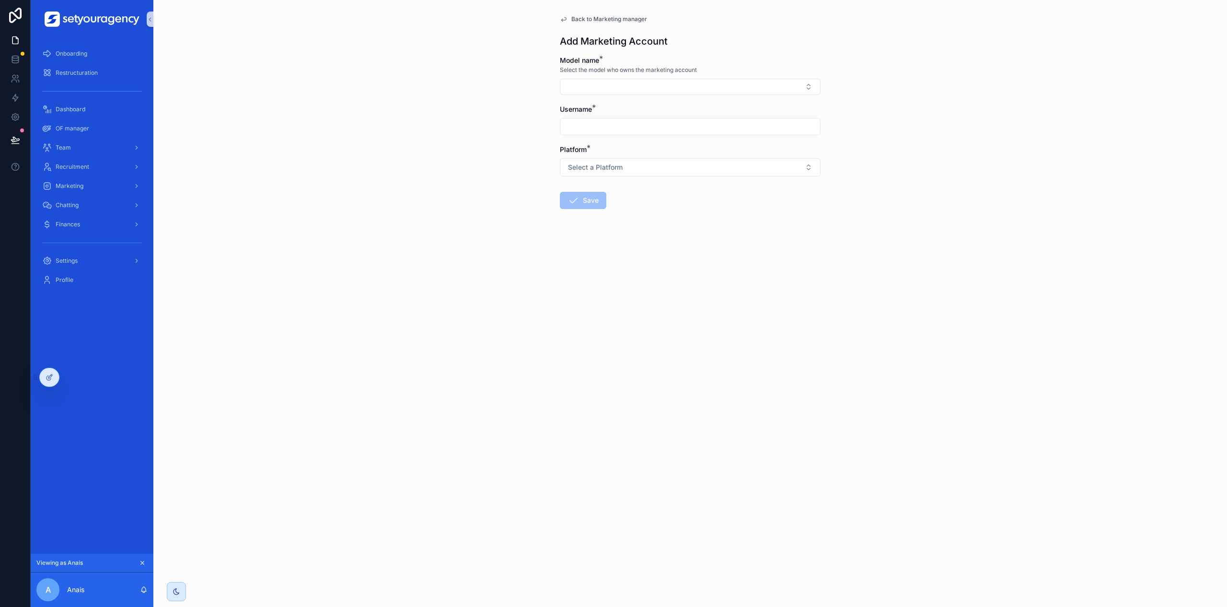
click at [598, 18] on span "Back to Marketing manager" at bounding box center [609, 19] width 76 height 8
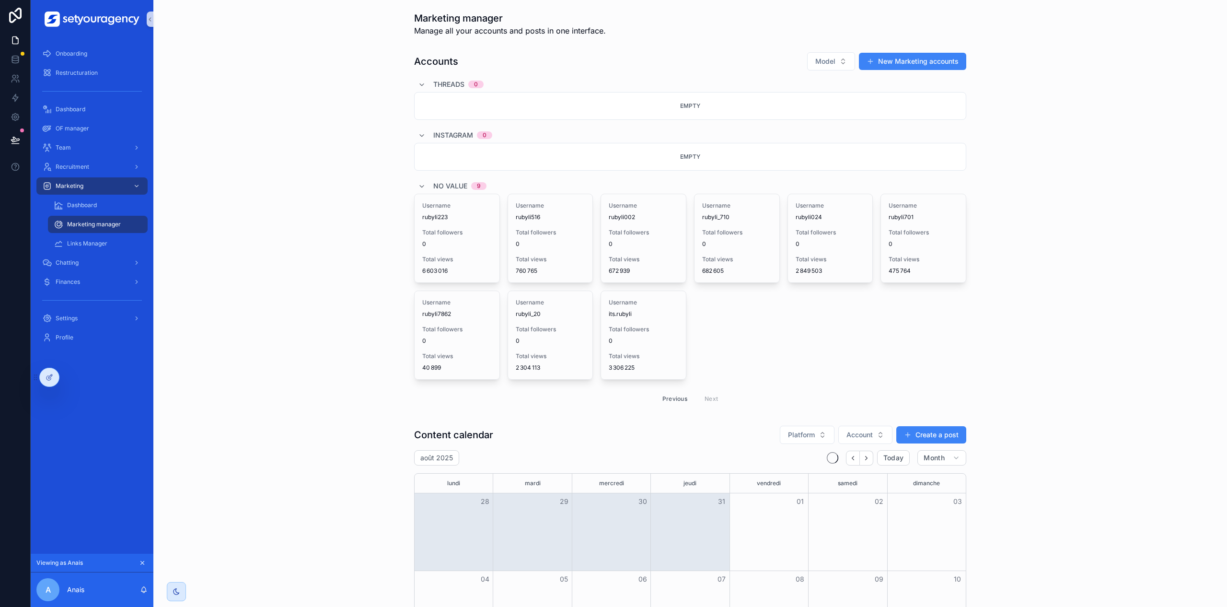
click at [659, 390] on div "Previous Next" at bounding box center [690, 398] width 552 height 23
click at [661, 393] on button "Previous" at bounding box center [675, 398] width 38 height 15
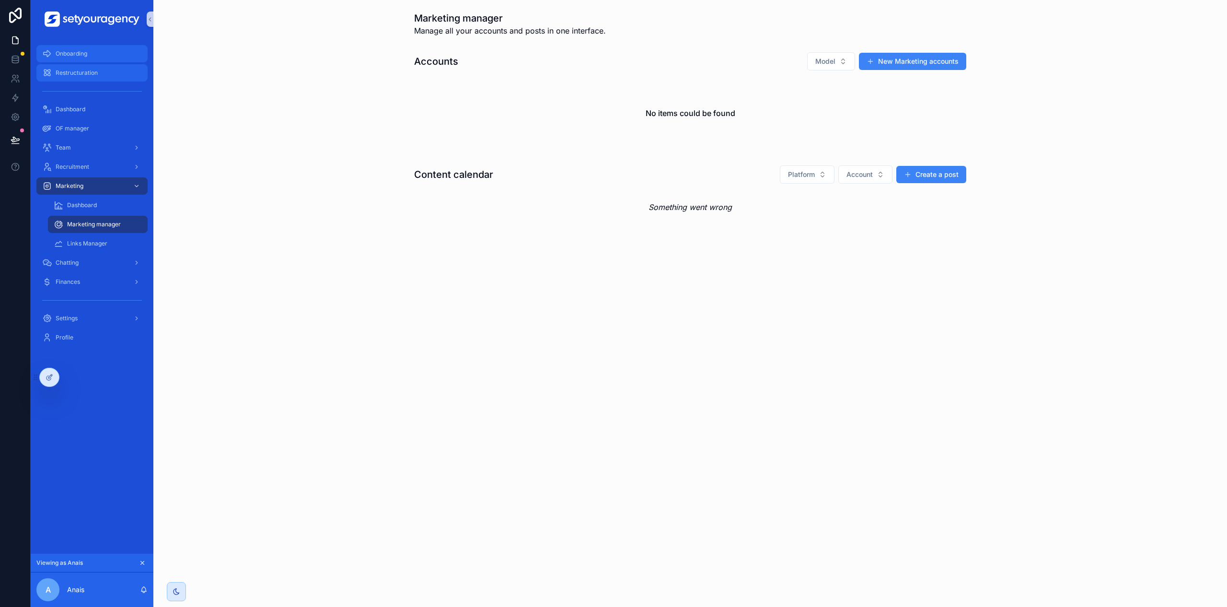
drag, startPoint x: 85, startPoint y: 57, endPoint x: 116, endPoint y: 72, distance: 35.4
click at [85, 57] on span "Onboarding" at bounding box center [72, 54] width 32 height 8
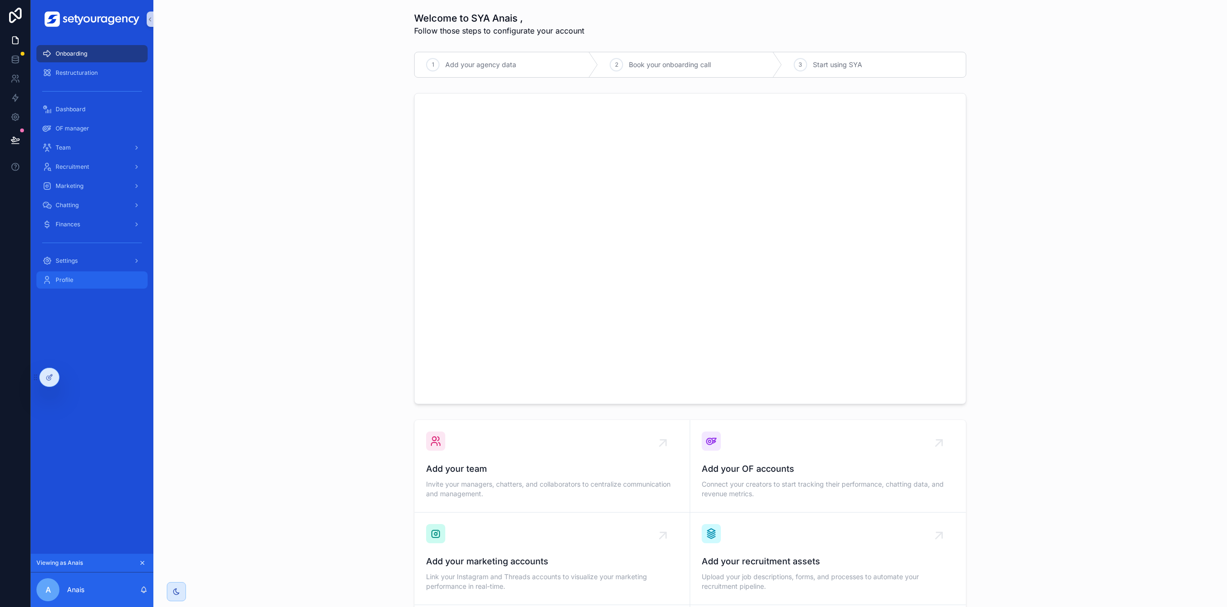
click at [70, 274] on div "Profile" at bounding box center [92, 279] width 100 height 15
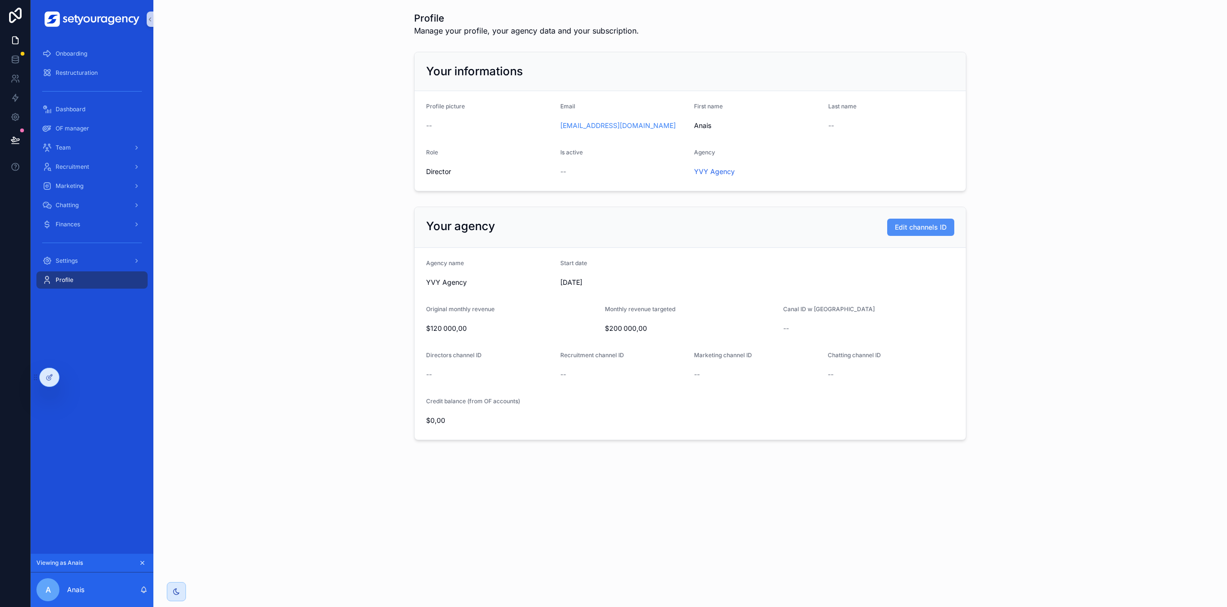
click at [937, 232] on button "Edit channels ID" at bounding box center [920, 227] width 67 height 17
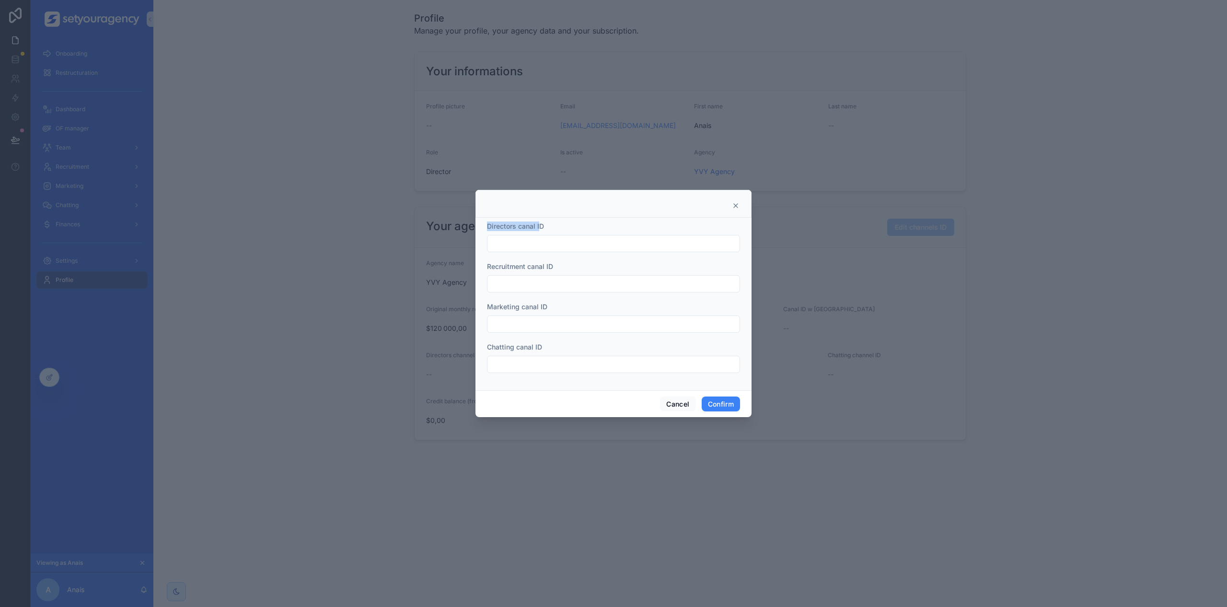
drag, startPoint x: 487, startPoint y: 227, endPoint x: 540, endPoint y: 227, distance: 52.7
click at [540, 227] on span "Directors canal ID" at bounding box center [515, 226] width 57 height 8
drag, startPoint x: 487, startPoint y: 266, endPoint x: 546, endPoint y: 266, distance: 59.0
click at [546, 266] on span "Recruitment canal ID" at bounding box center [520, 266] width 66 height 8
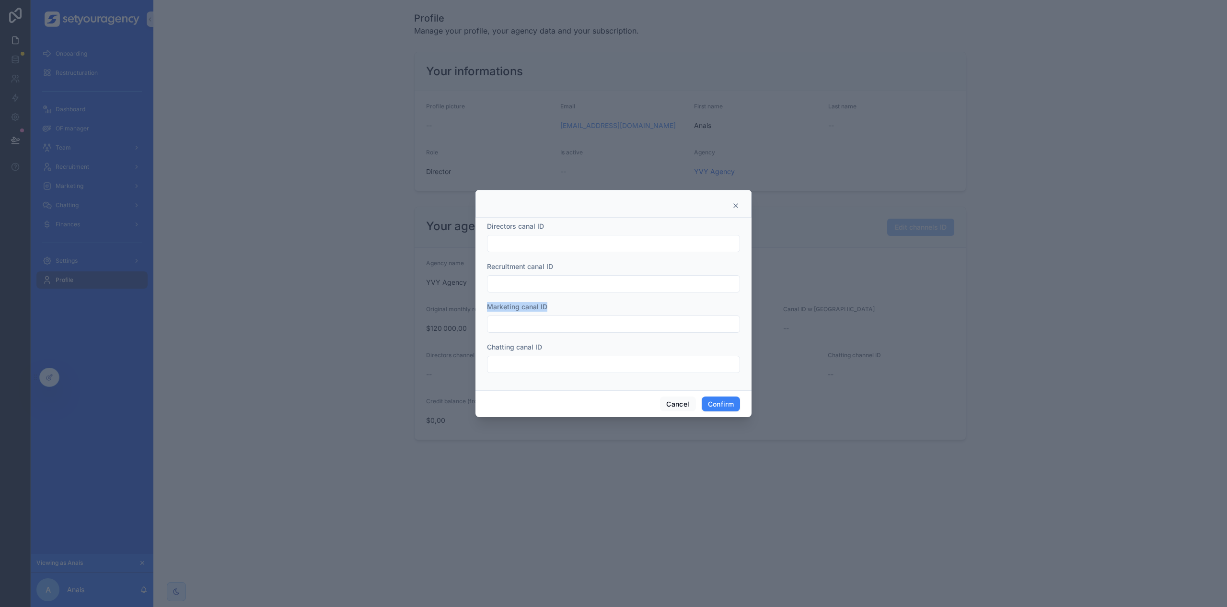
drag, startPoint x: 488, startPoint y: 307, endPoint x: 550, endPoint y: 307, distance: 61.4
click at [550, 307] on div "Marketing canal ID" at bounding box center [613, 307] width 253 height 10
drag, startPoint x: 487, startPoint y: 348, endPoint x: 545, endPoint y: 348, distance: 58.0
click at [545, 348] on div "Chatting canal ID" at bounding box center [613, 347] width 253 height 10
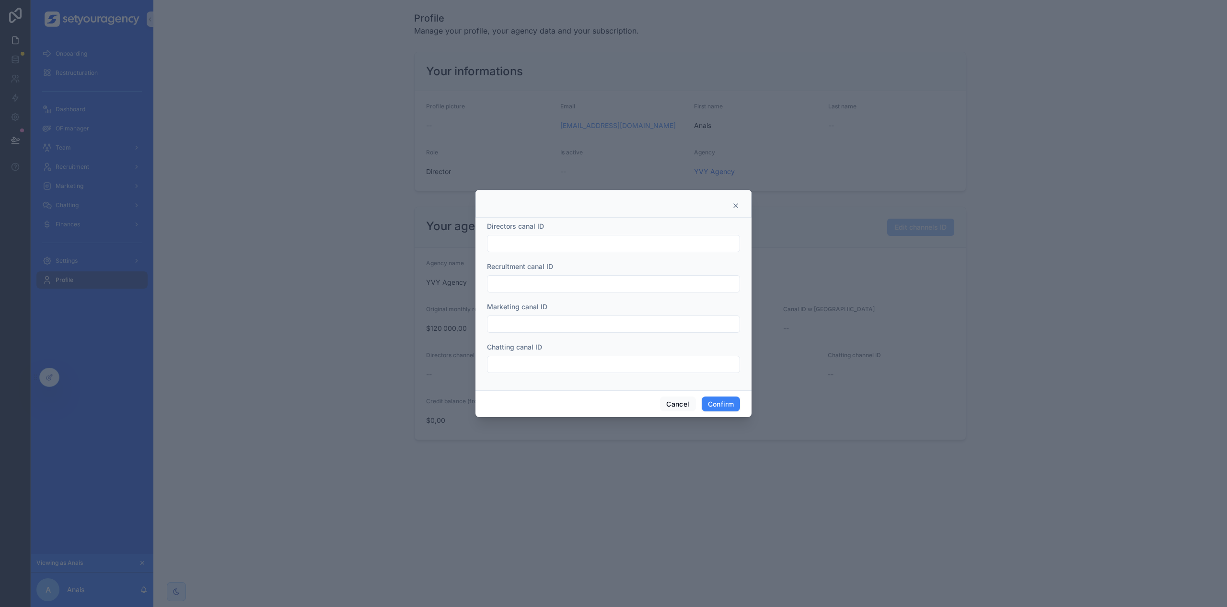
click at [735, 205] on icon at bounding box center [736, 206] width 8 height 8
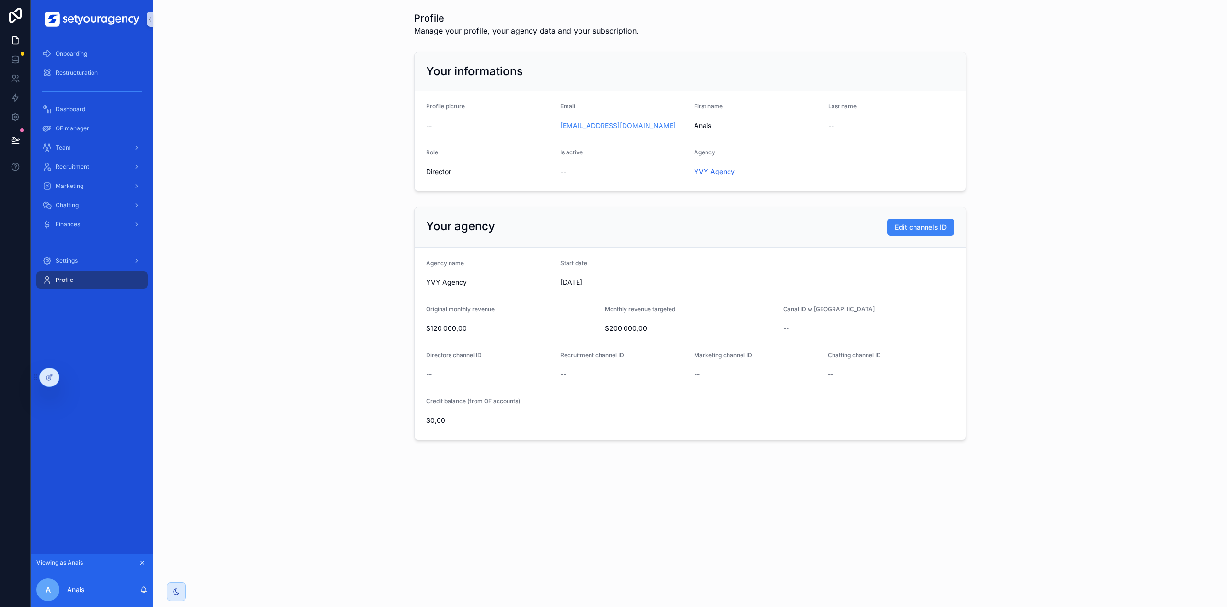
click at [794, 190] on form "Profile picture -- Email [EMAIL_ADDRESS][DOMAIN_NAME] First name Anais Last nam…" at bounding box center [690, 141] width 551 height 100
click at [817, 193] on div "Your informations Profile picture -- Email [EMAIL_ADDRESS][DOMAIN_NAME] First n…" at bounding box center [690, 121] width 1058 height 147
click at [900, 219] on button "Edit channels ID" at bounding box center [920, 227] width 67 height 17
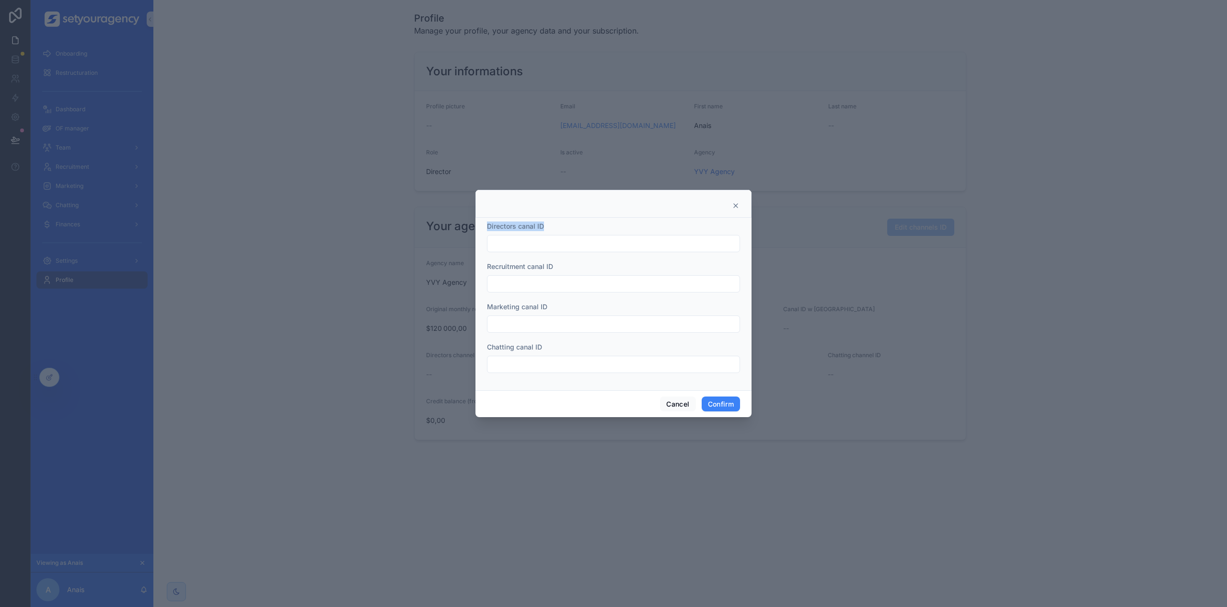
drag, startPoint x: 486, startPoint y: 225, endPoint x: 549, endPoint y: 226, distance: 63.3
click at [549, 226] on div "Directors canal ID Recruitment canal ID Marketing canal ID Chatting canal ID" at bounding box center [613, 304] width 276 height 173
click at [549, 226] on div "Directors canal ID" at bounding box center [613, 226] width 253 height 10
drag, startPoint x: 540, startPoint y: 222, endPoint x: 479, endPoint y: 227, distance: 61.5
click at [479, 227] on div "Directors canal ID Recruitment canal ID Marketing canal ID Chatting canal ID" at bounding box center [613, 304] width 276 height 173
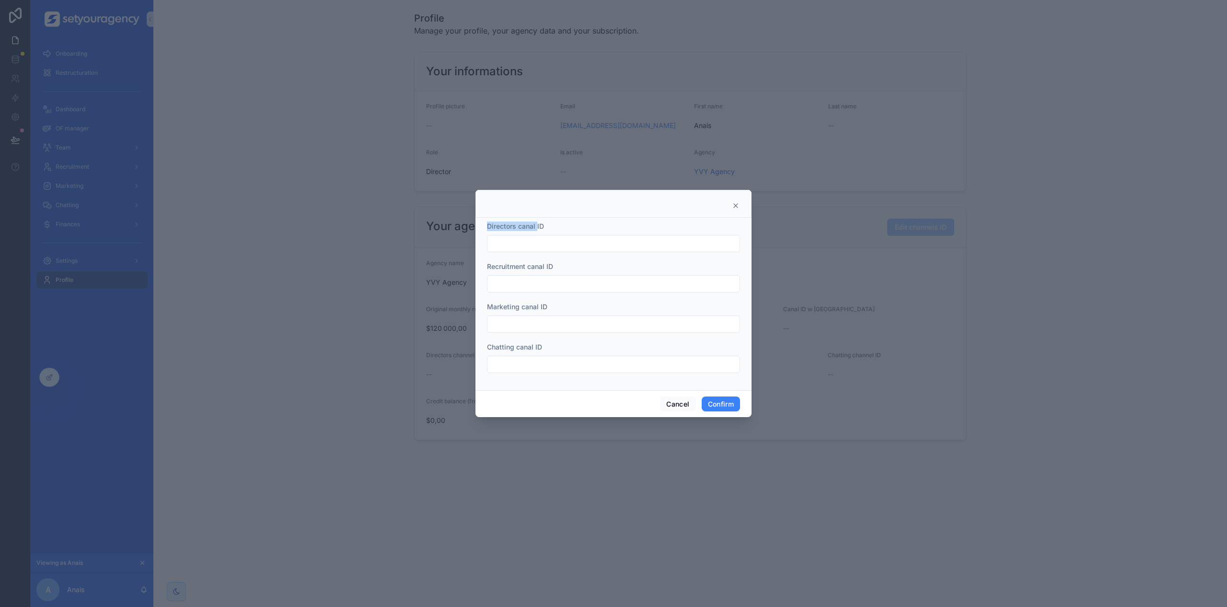
click at [486, 227] on div "Directors canal ID Recruitment canal ID Marketing canal ID Chatting canal ID" at bounding box center [613, 304] width 276 height 173
click at [734, 205] on icon at bounding box center [736, 206] width 8 height 8
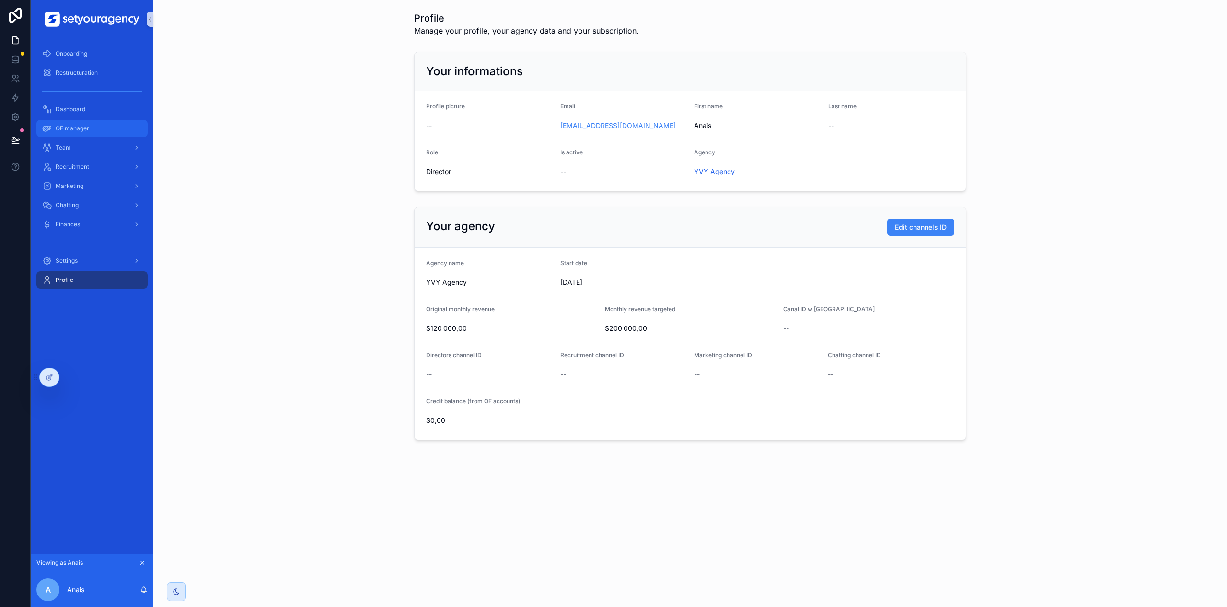
click at [86, 121] on div "OF manager" at bounding box center [92, 128] width 100 height 15
